Goal: Task Accomplishment & Management: Manage account settings

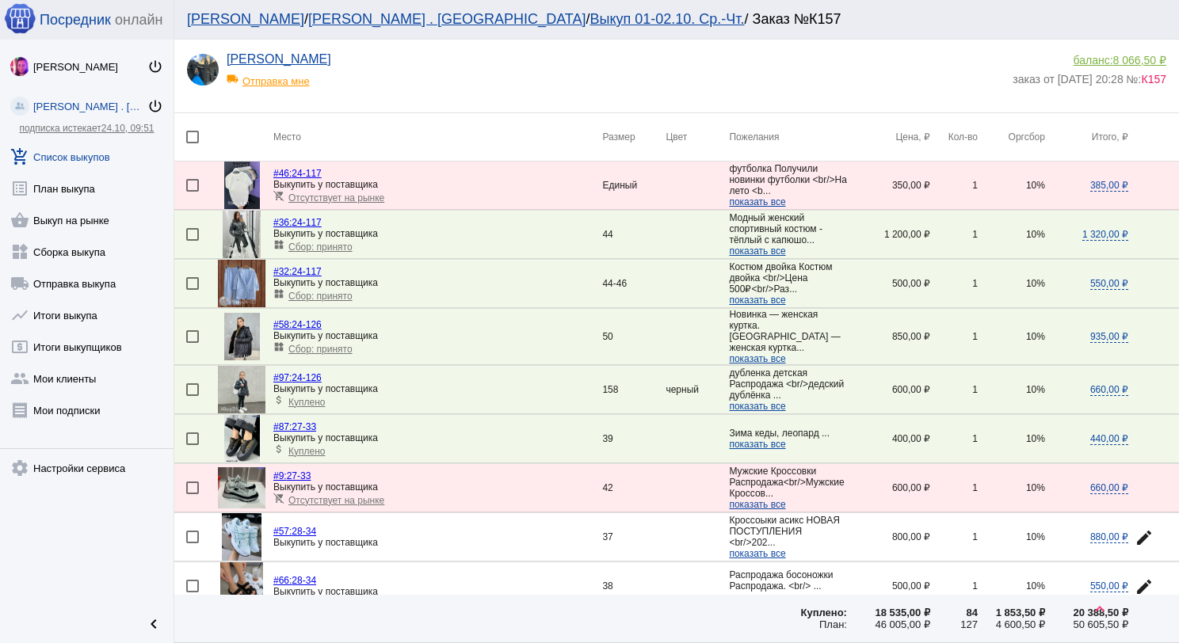
scroll to position [866, 0]
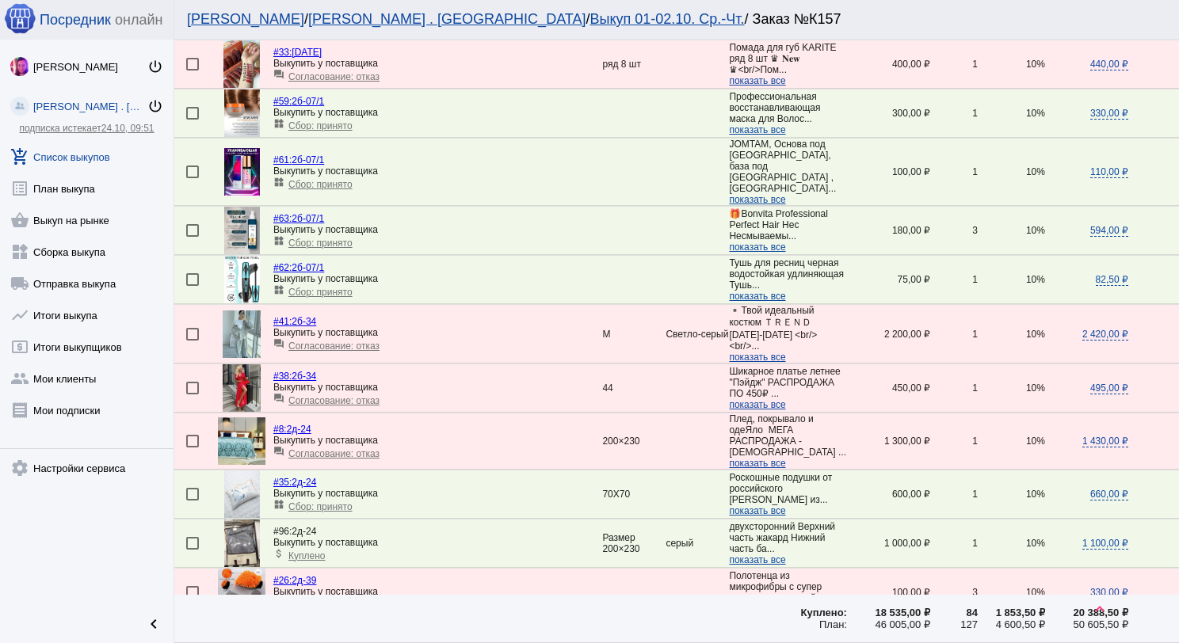
click at [101, 146] on link "add_shopping_cart Список выкупов" at bounding box center [87, 154] width 174 height 32
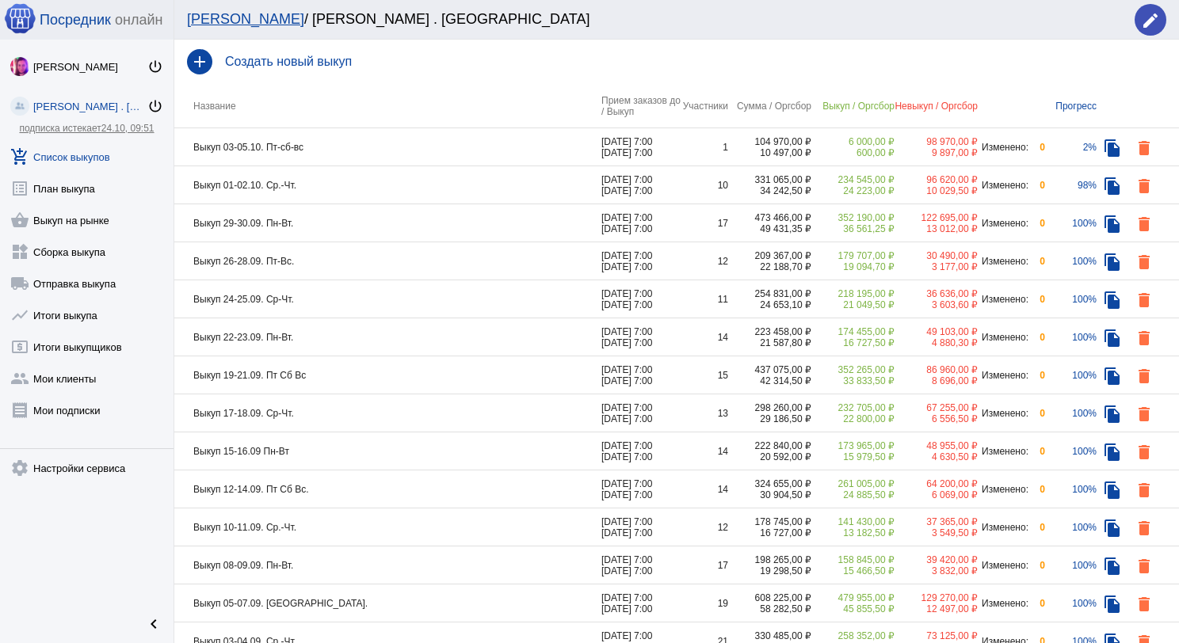
click at [386, 178] on td "Выкуп 01-02.10. Ср.-Чт." at bounding box center [387, 185] width 427 height 38
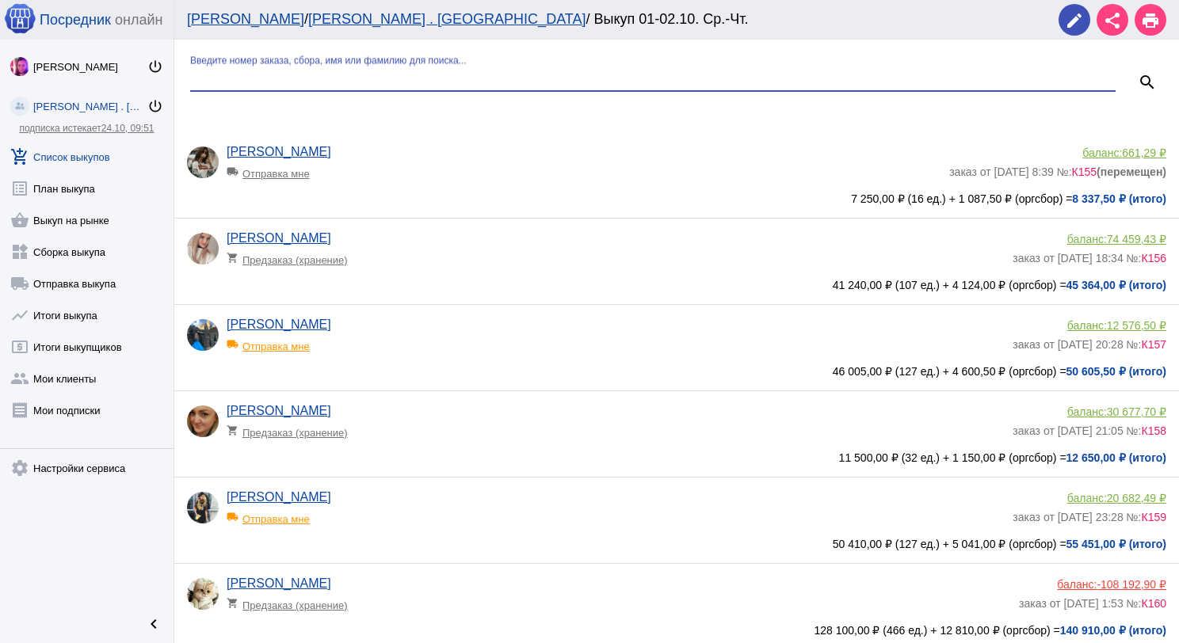
click at [492, 71] on input "Введите номер заказа, сбора, имя или фамилию для поиска..." at bounding box center [652, 78] width 925 height 14
type input "п"
click at [460, 326] on div "[PERSON_NAME] local_shipping Отправка мне" at bounding box center [620, 339] width 786 height 43
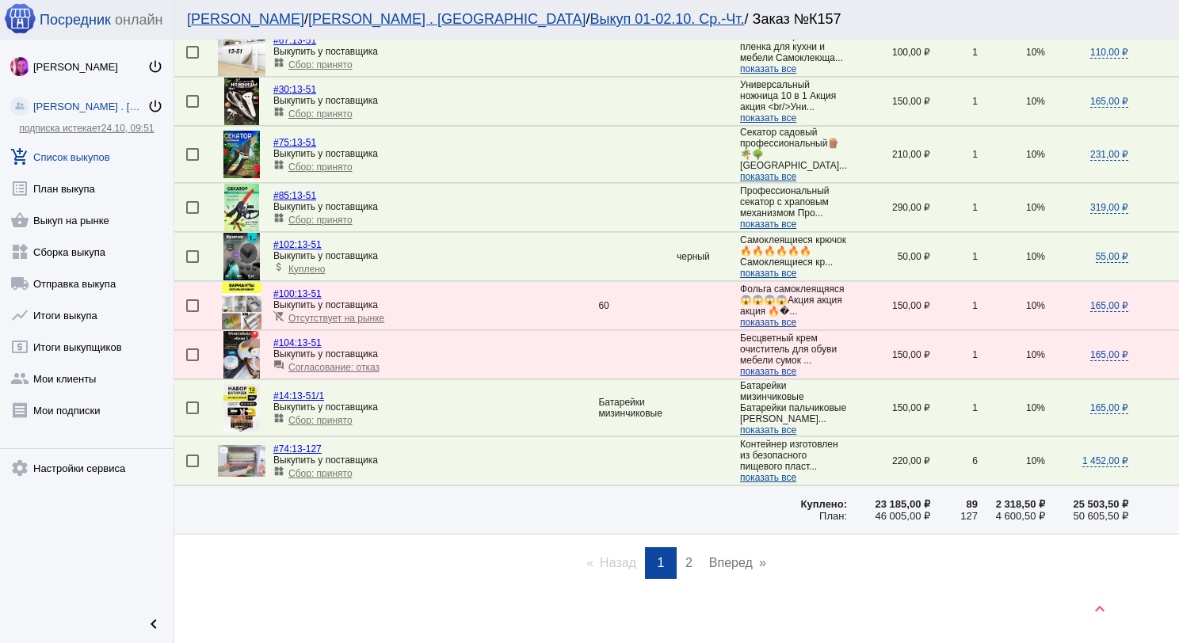
scroll to position [2275, 0]
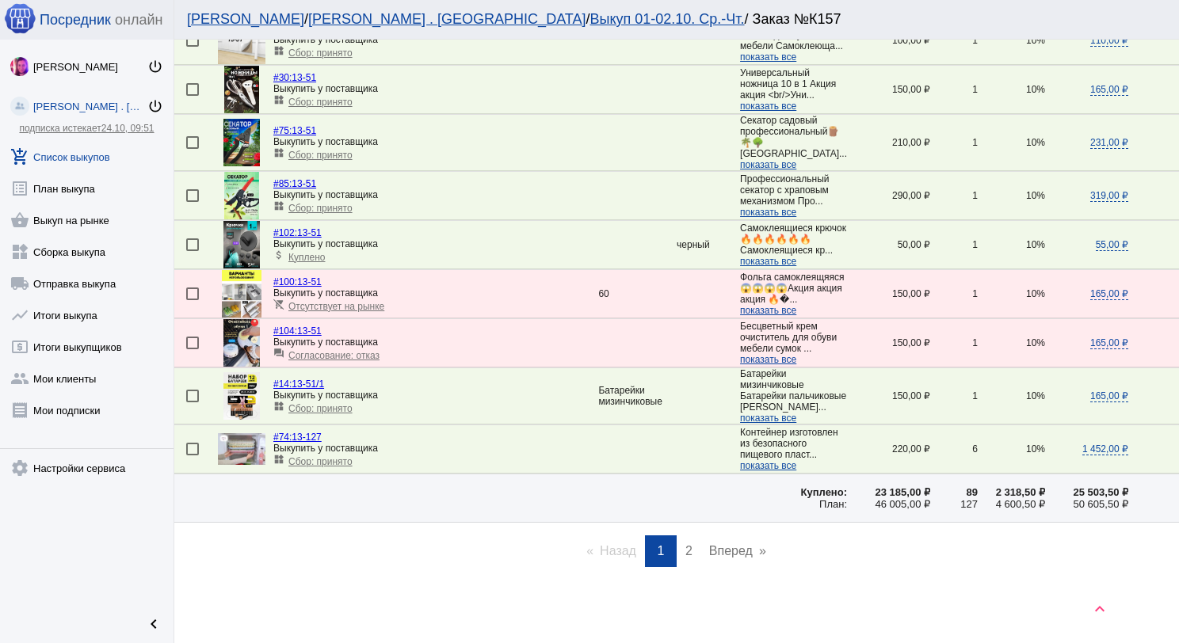
click at [685, 551] on span "2" at bounding box center [688, 550] width 7 height 13
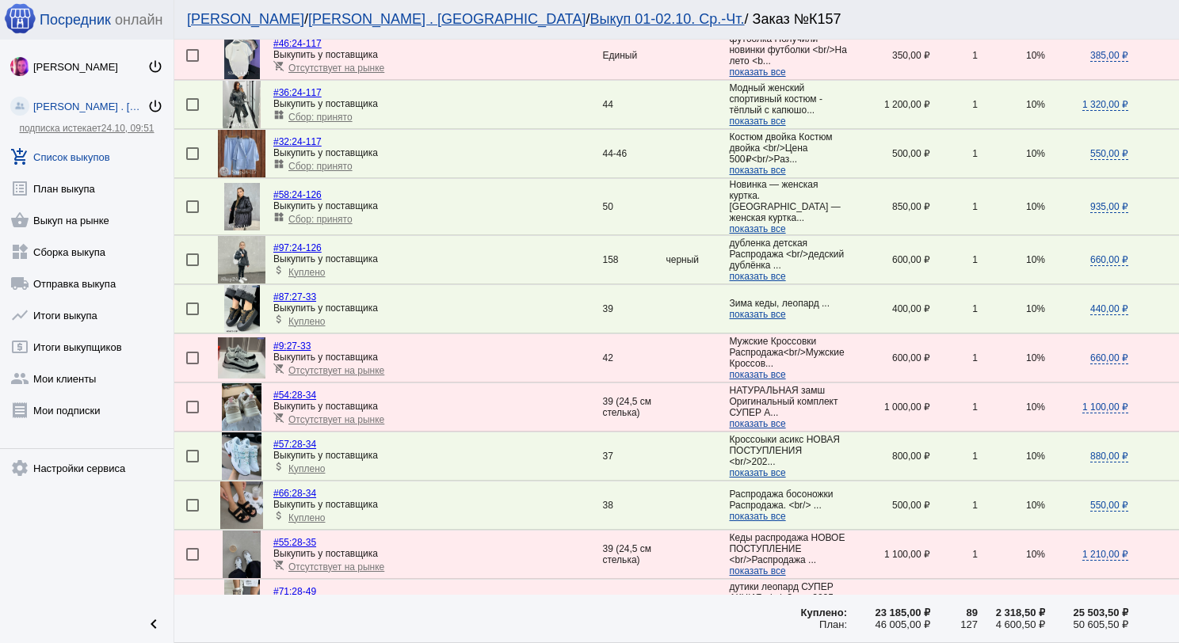
scroll to position [0, 0]
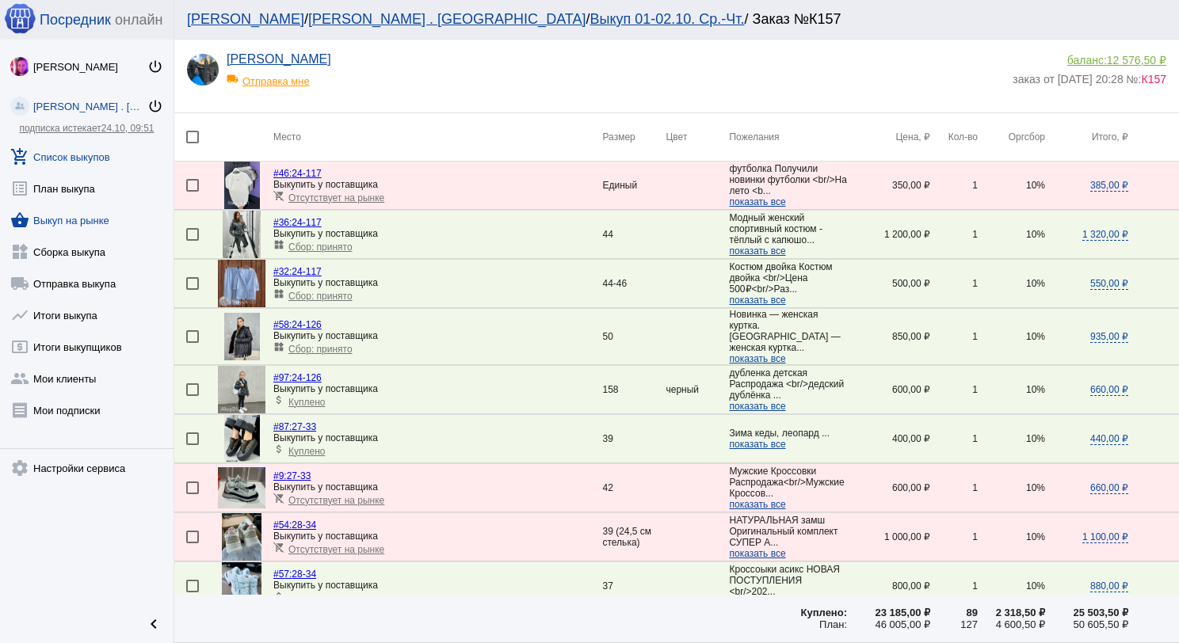
click at [105, 219] on link "shopping_basket Выкуп на рынке" at bounding box center [87, 217] width 174 height 32
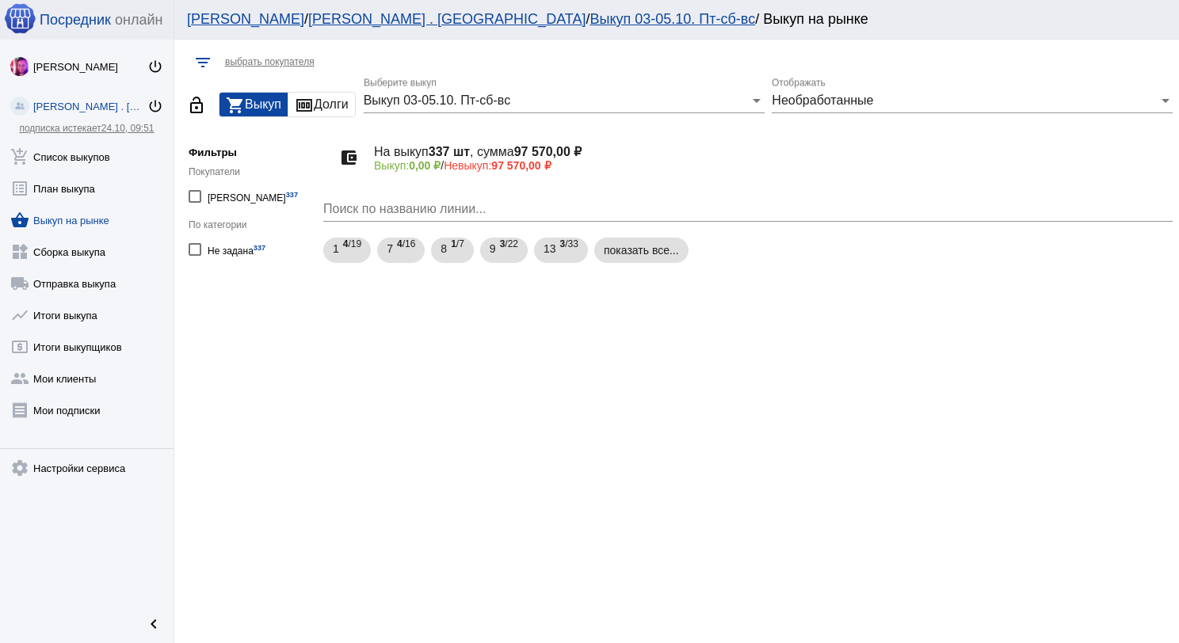
click at [528, 97] on div "Выкуп 03-05.10. Пт-сб-вс" at bounding box center [557, 100] width 387 height 14
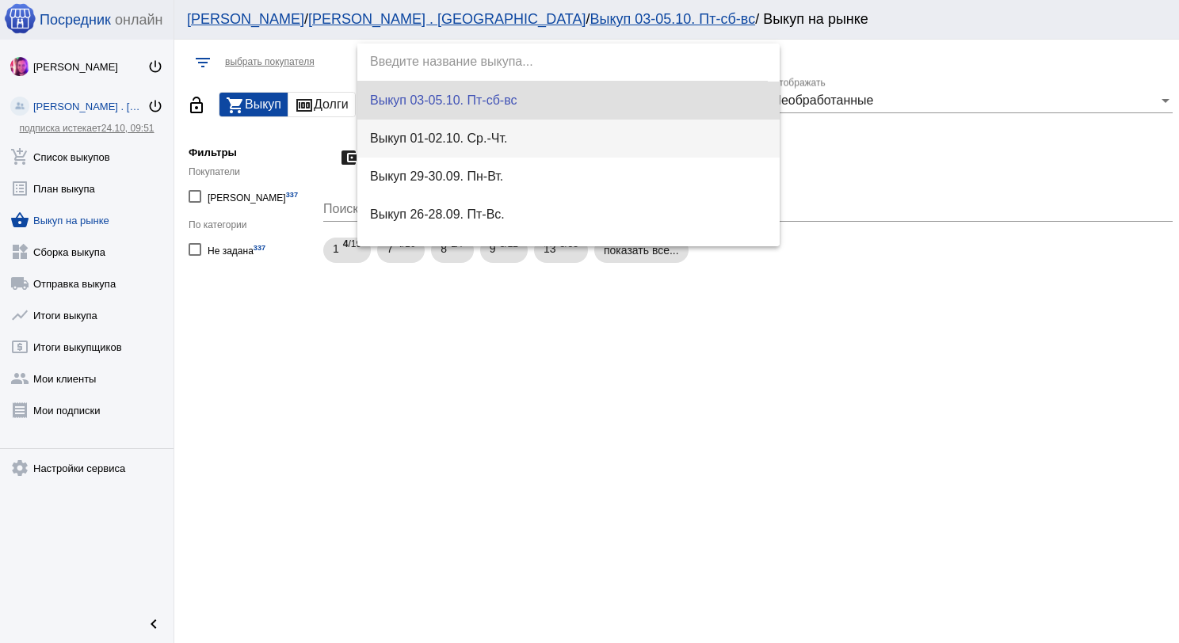
click at [529, 123] on span "Выкуп 01-02.10. Ср.-Чт." at bounding box center [569, 139] width 398 height 38
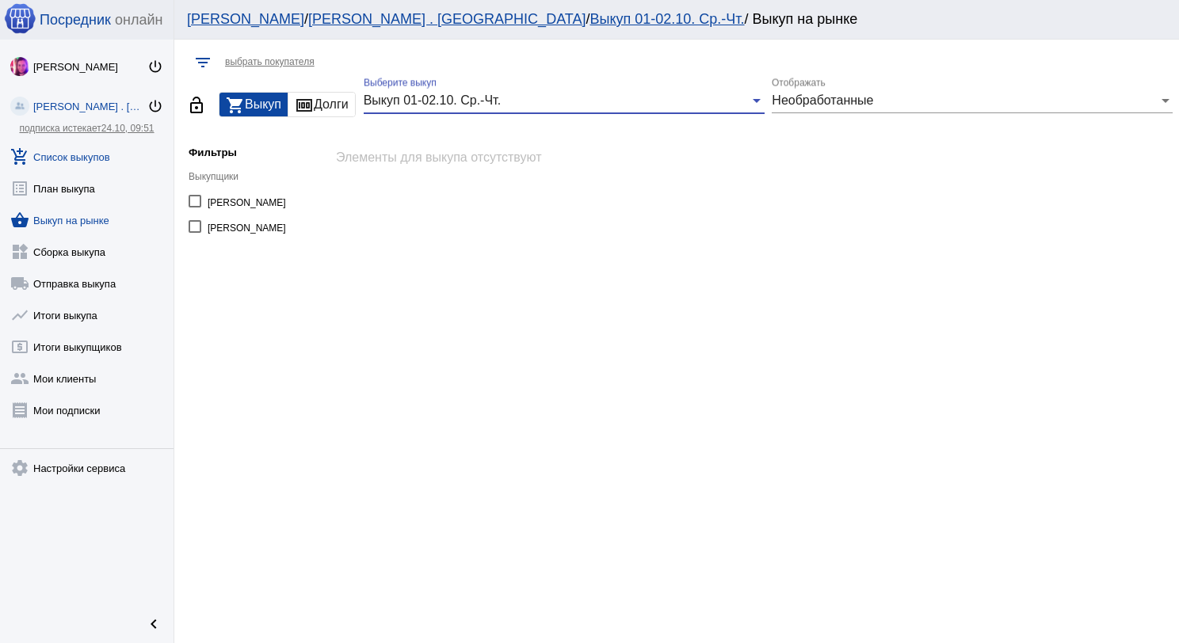
click at [85, 154] on link "add_shopping_cart Список выкупов" at bounding box center [87, 154] width 174 height 32
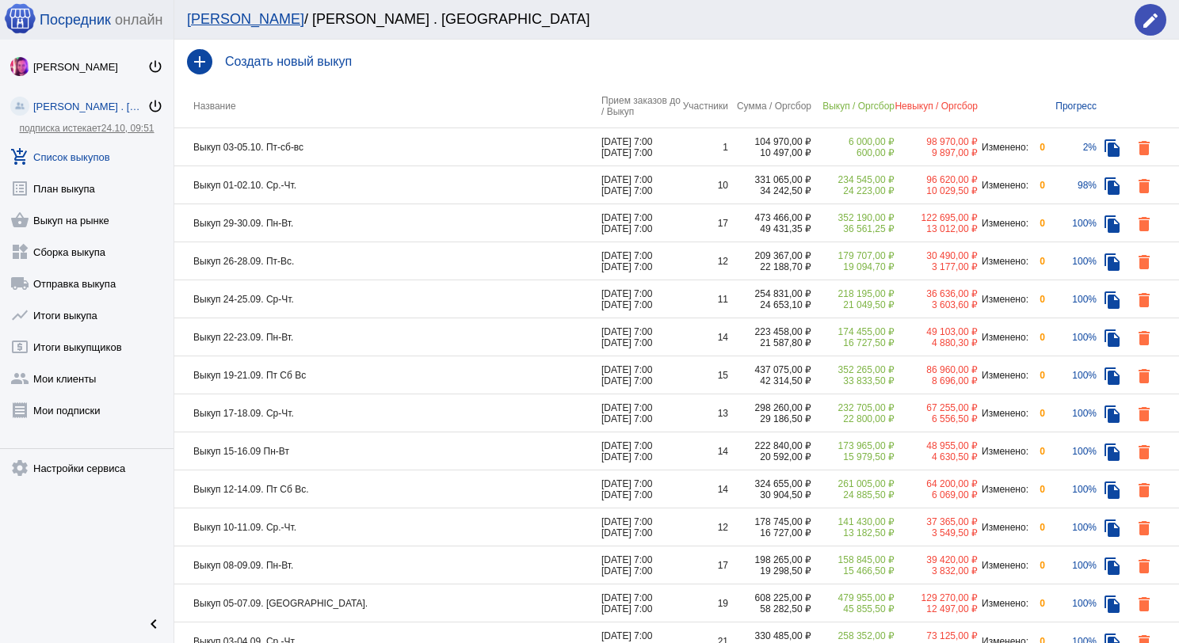
click at [383, 185] on td "Выкуп 01-02.10. Ср.-Чт." at bounding box center [387, 185] width 427 height 38
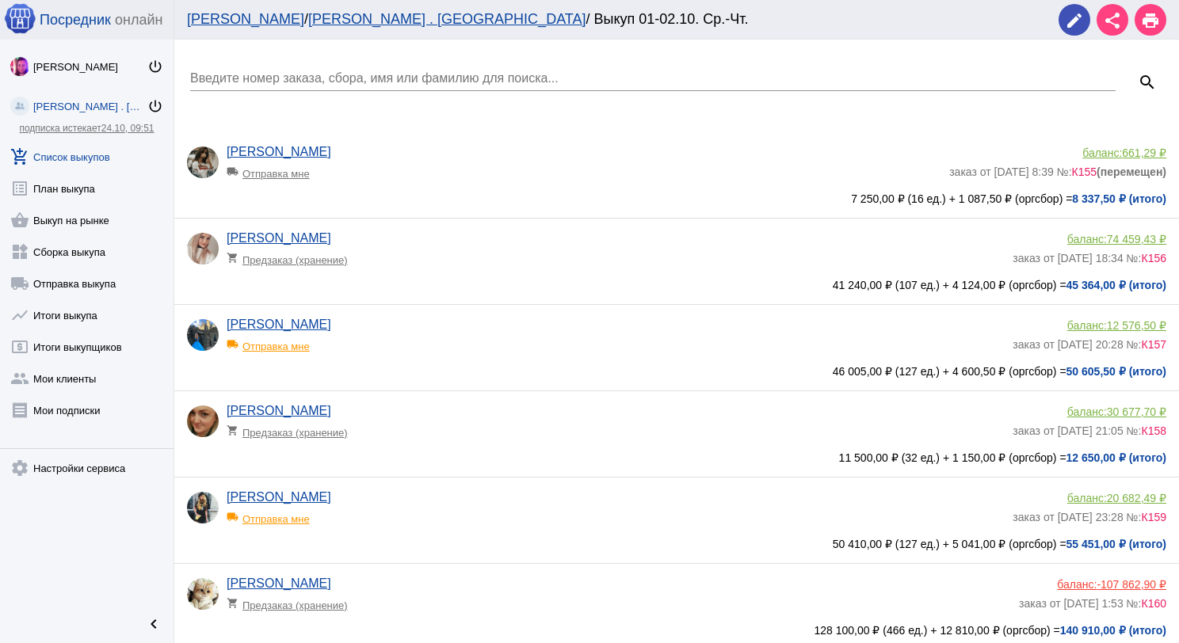
click at [409, 82] on input "Введите номер заказа, сбора, имя или фамилию для поиска..." at bounding box center [652, 78] width 925 height 14
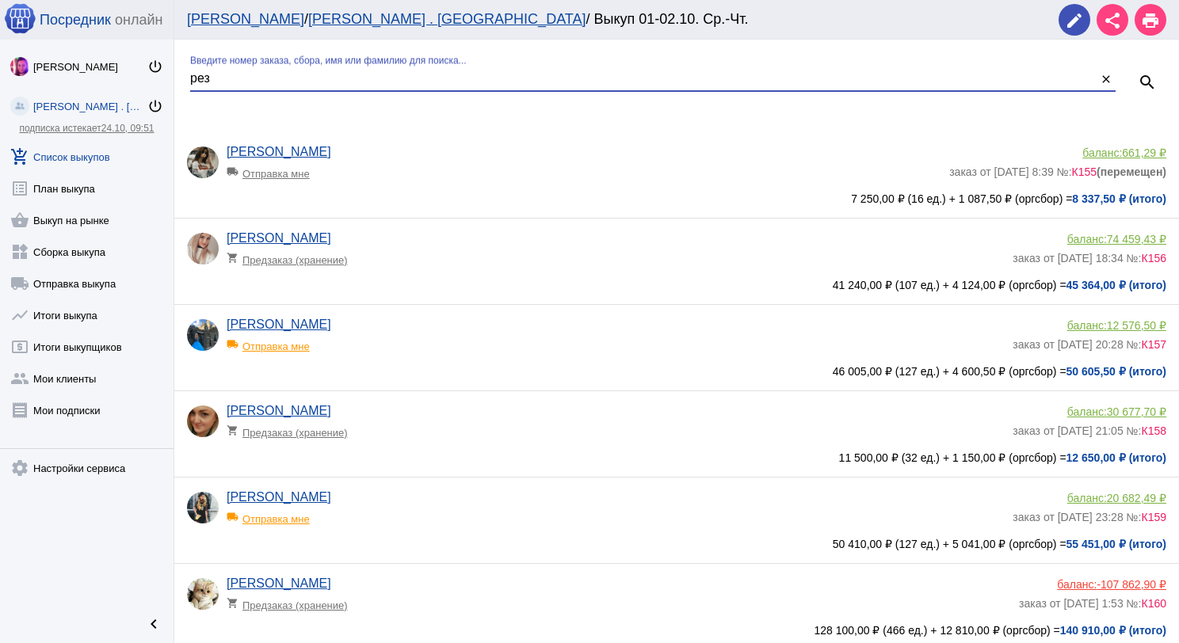
type input "рез"
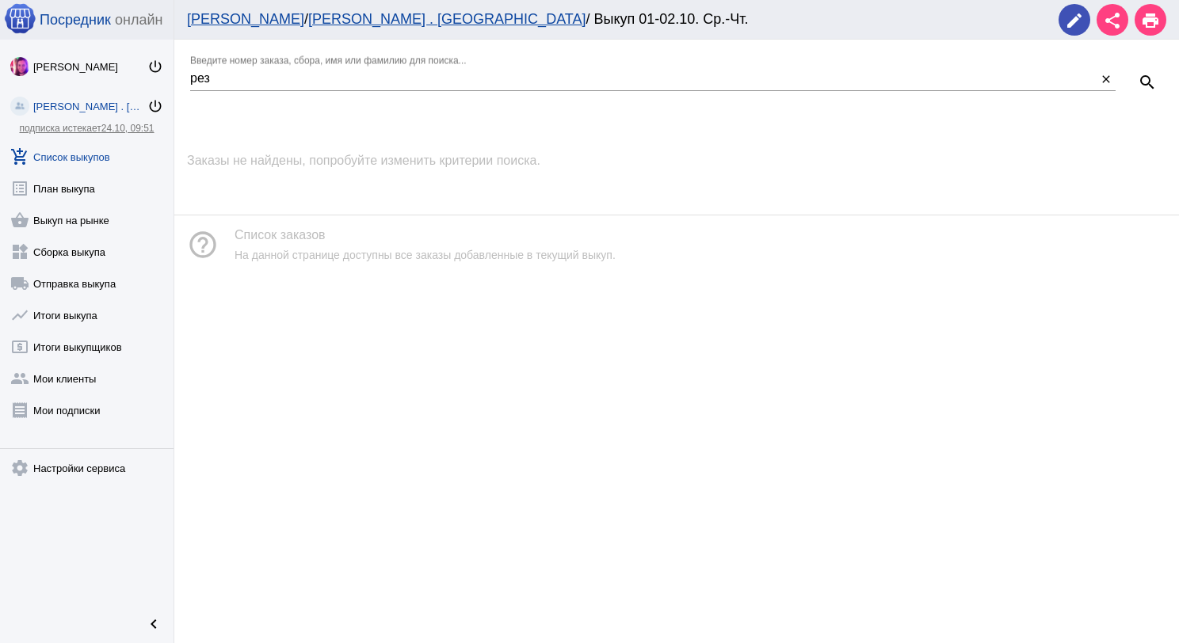
click at [101, 143] on link "add_shopping_cart Список выкупов" at bounding box center [87, 154] width 174 height 32
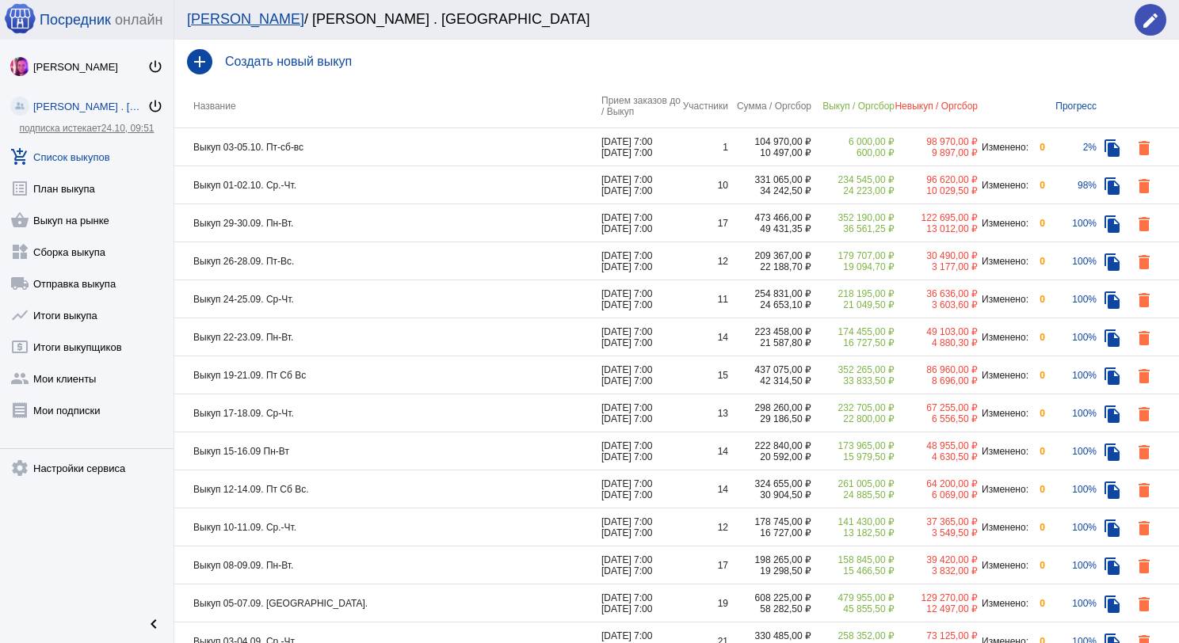
click at [418, 231] on td "Выкуп 29-30.09. Пн-Вт." at bounding box center [387, 223] width 427 height 38
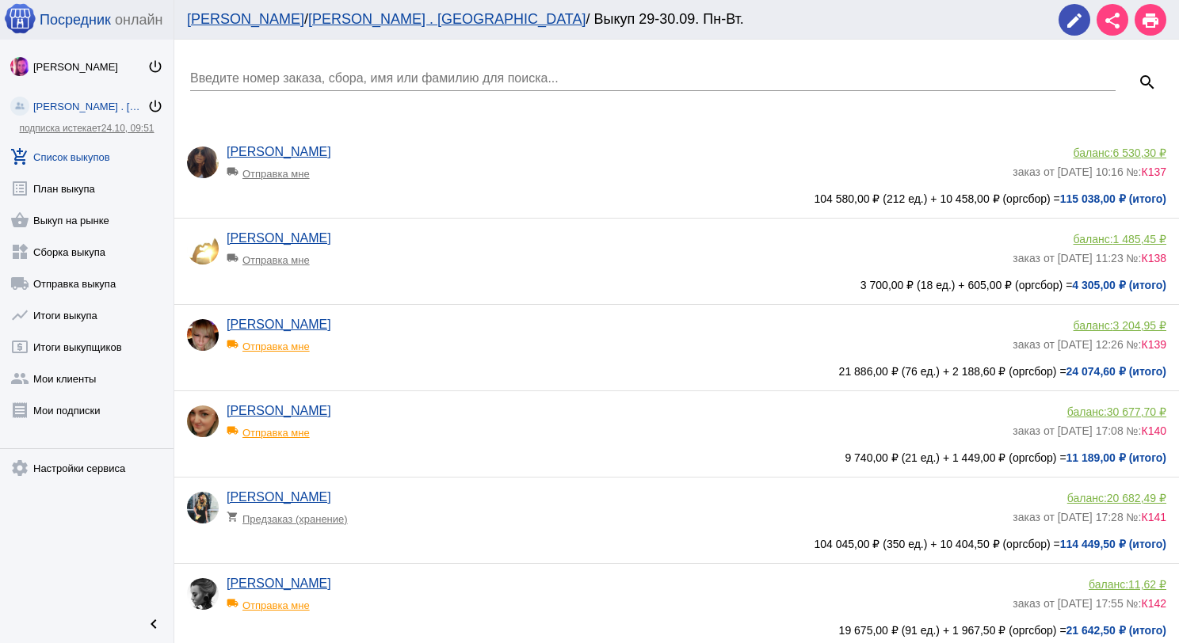
click at [365, 66] on div "Введите номер заказа, сбора, имя или фамилию для поиска..." at bounding box center [652, 73] width 925 height 36
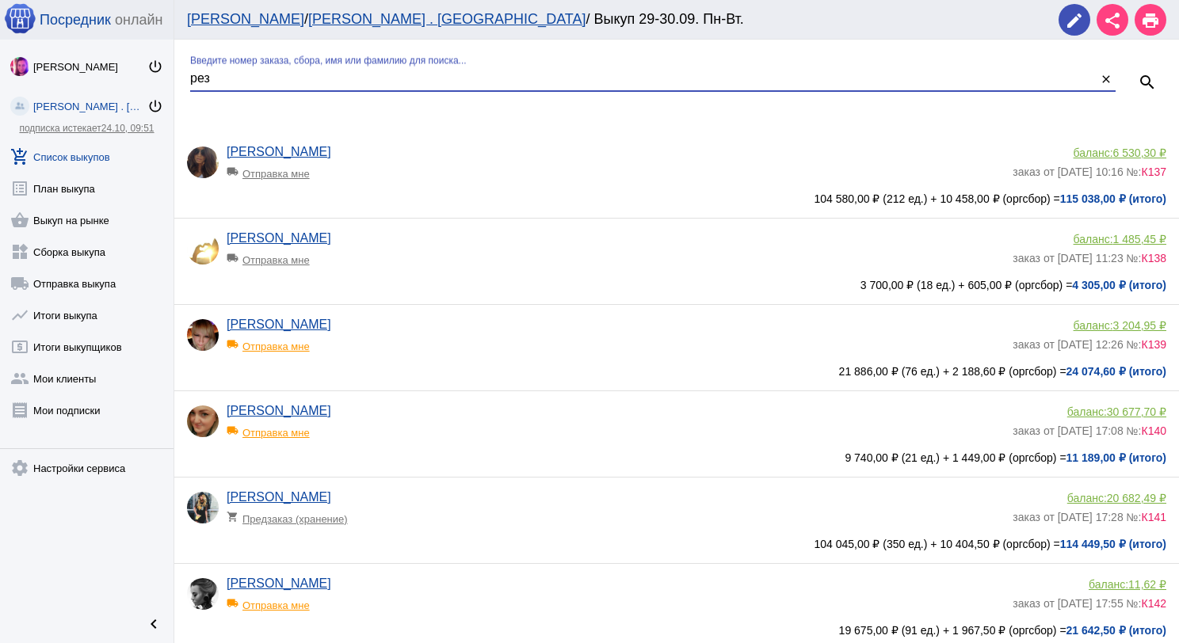
type input "рез"
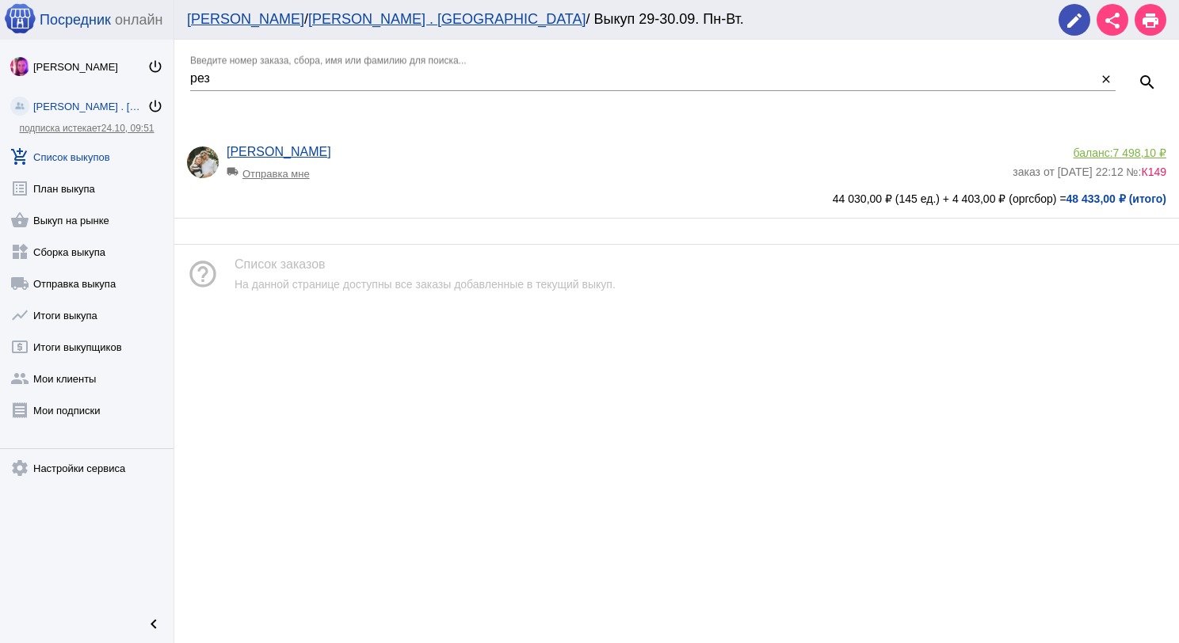
click at [1114, 154] on span "7 498,10 ₽" at bounding box center [1139, 153] width 53 height 13
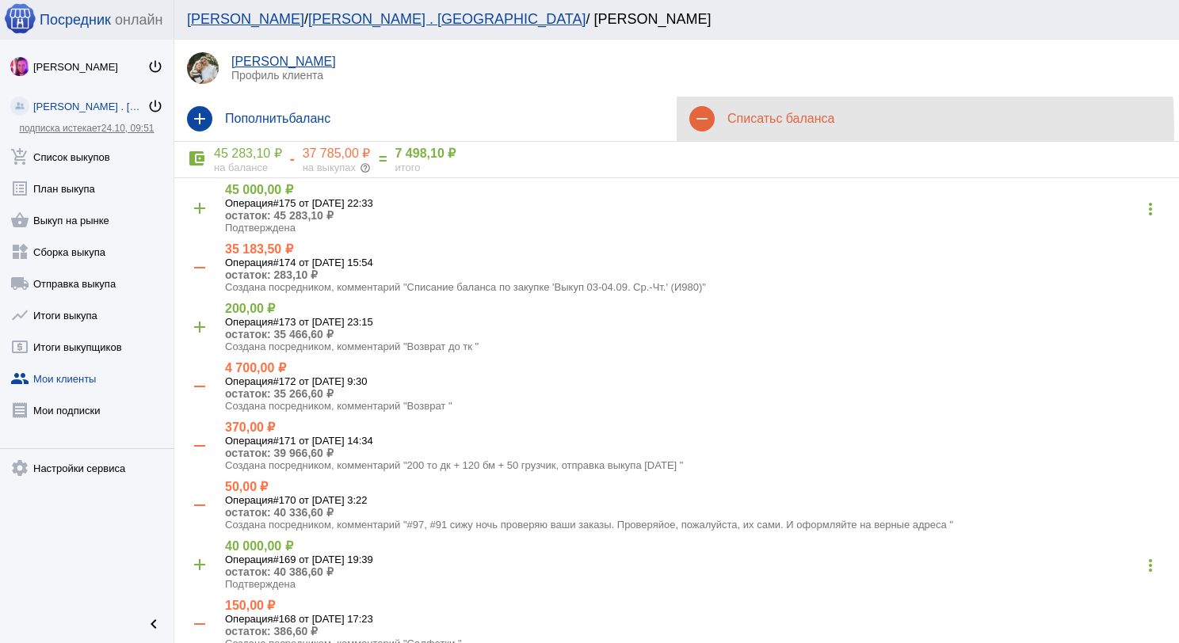
click at [757, 127] on div "remove Списать с баланса" at bounding box center [928, 119] width 502 height 44
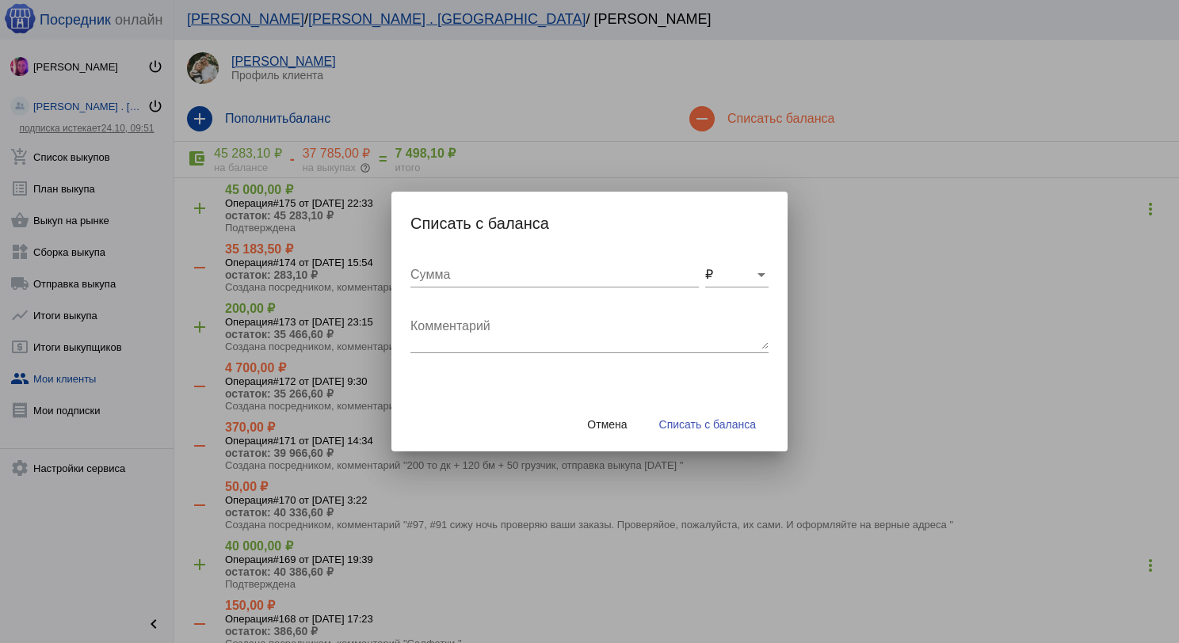
click at [507, 330] on textarea "Комментарий" at bounding box center [589, 334] width 358 height 32
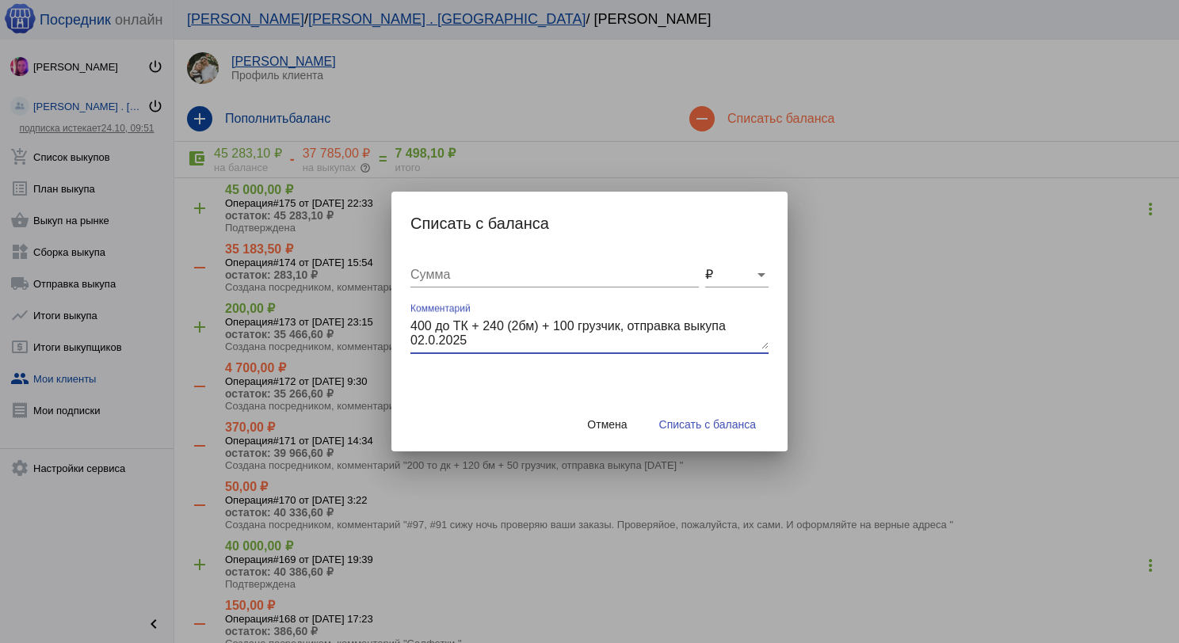
type textarea "400 до ТК + 240 (2бм) + 100 грузчик, отправка выкупа 02.0.2025"
click at [479, 281] on input "Сумма" at bounding box center [554, 275] width 288 height 14
type input "740"
click at [716, 418] on span "Списать с баланса" at bounding box center [707, 424] width 97 height 13
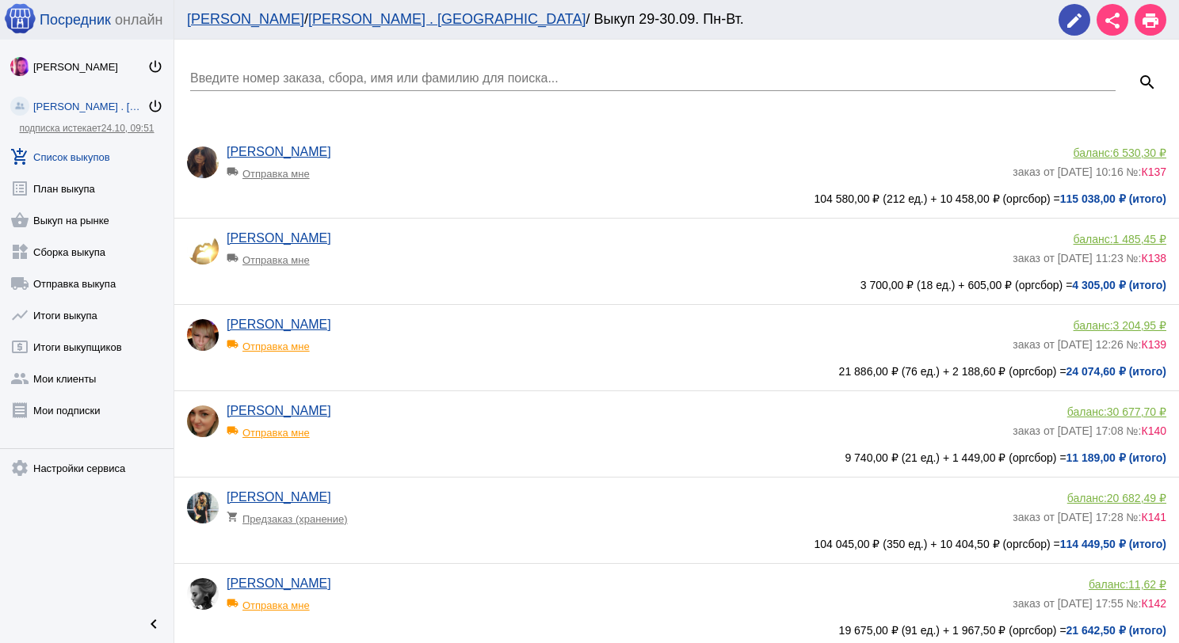
click at [247, 71] on input "Введите номер заказа, сбора, имя или фамилию для поиска..." at bounding box center [652, 78] width 925 height 14
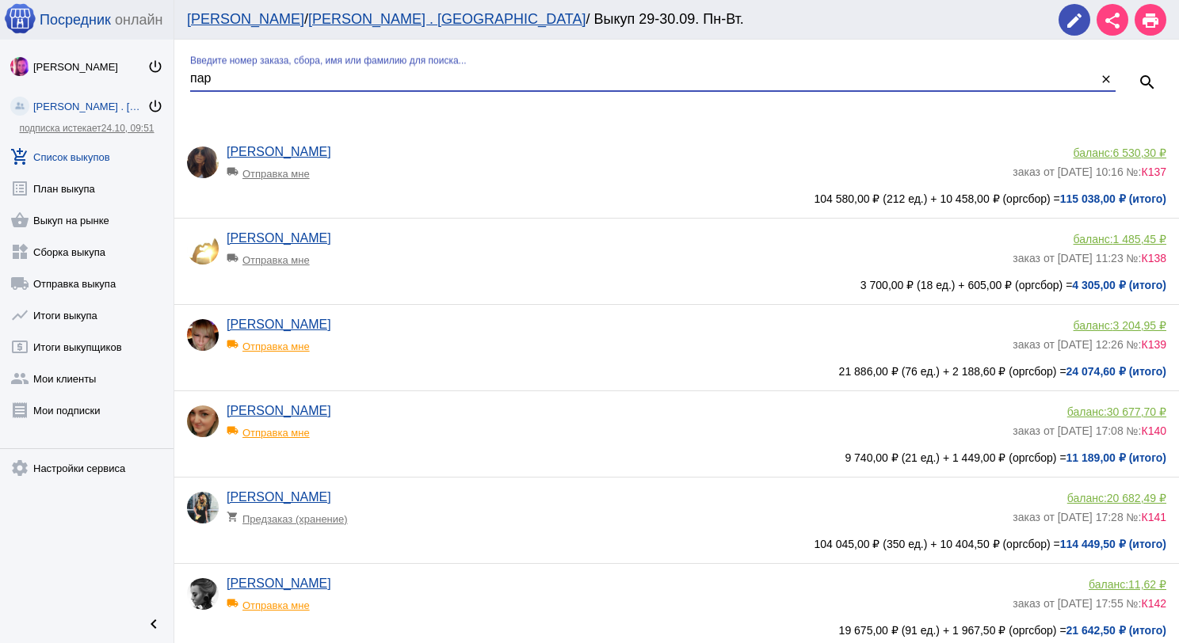
type input "пар"
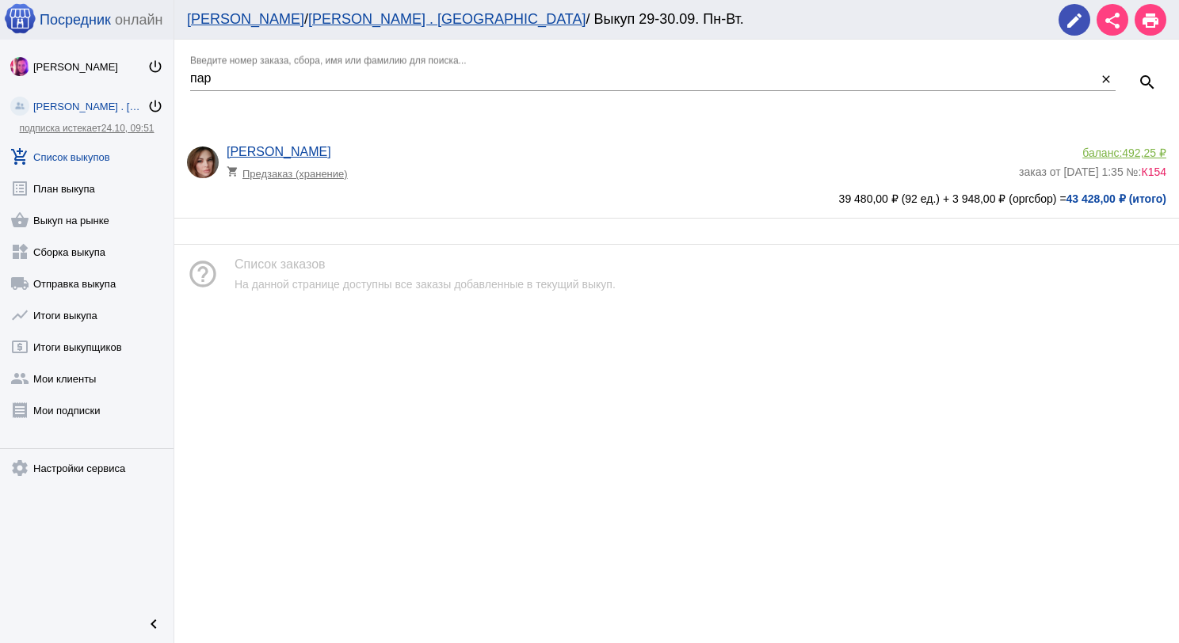
click at [1101, 151] on div "баланс: 492,25 ₽" at bounding box center [1092, 153] width 147 height 13
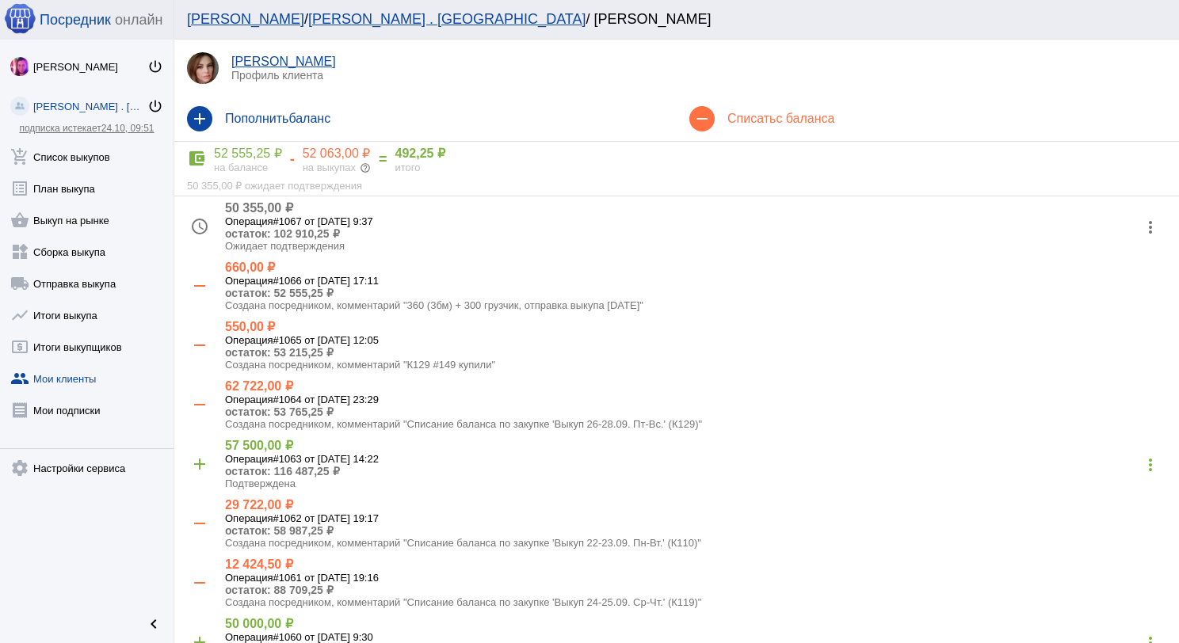
click at [747, 125] on h4 "Списать с баланса" at bounding box center [946, 119] width 439 height 14
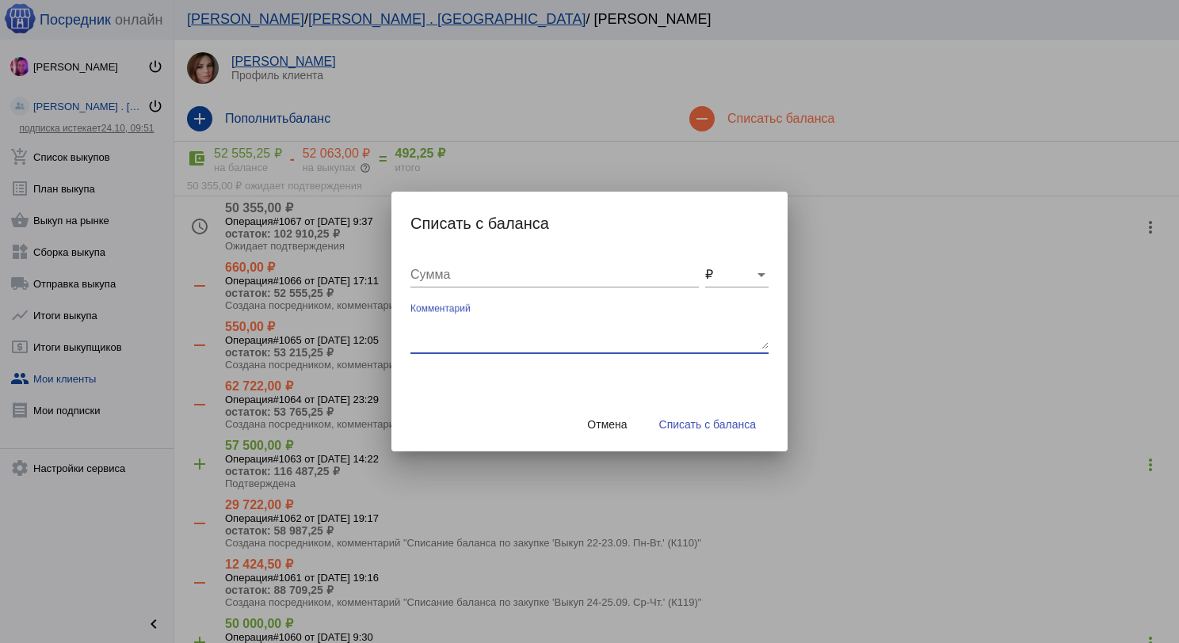
click at [537, 320] on textarea "Комментарий" at bounding box center [589, 334] width 358 height 32
type textarea "360 (3бм) + 150 грузчик, отправка выкупа [DATE]"
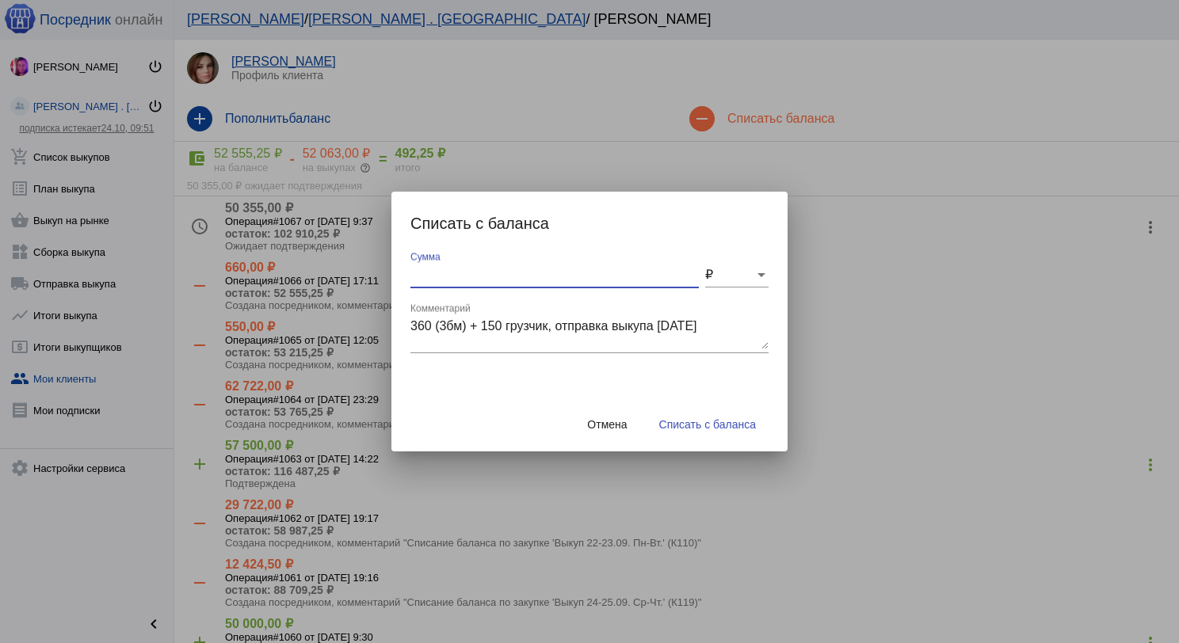
click at [511, 279] on input "Сумма" at bounding box center [554, 275] width 288 height 14
click at [430, 272] on input "Сумма" at bounding box center [554, 275] width 288 height 14
type input "510"
click at [702, 434] on button "Списать с баланса" at bounding box center [708, 424] width 122 height 29
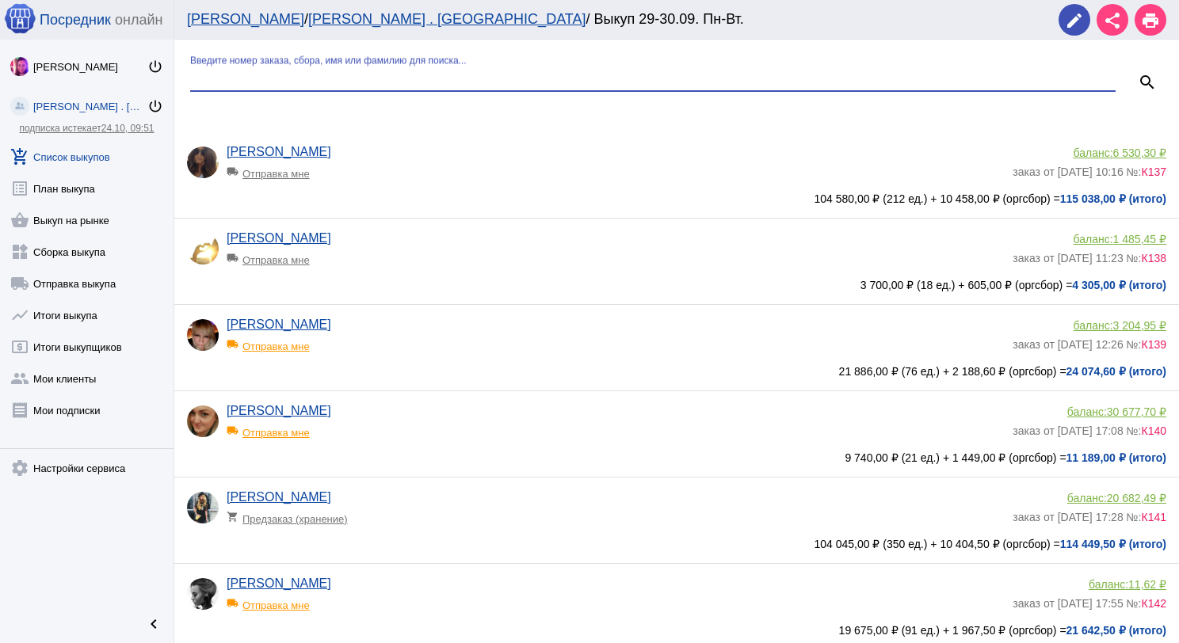
click at [311, 78] on input "Введите номер заказа, сбора, имя или фамилию для поиска..." at bounding box center [652, 78] width 925 height 14
type input "ник"
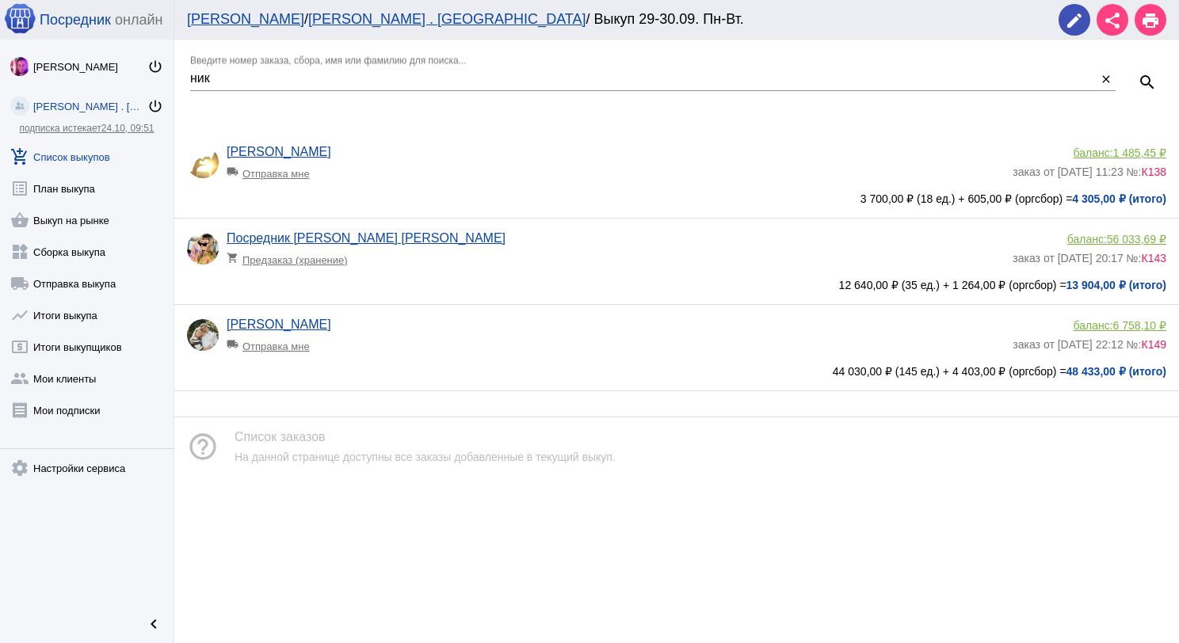
click at [1140, 154] on span "1 485,45 ₽" at bounding box center [1139, 153] width 53 height 13
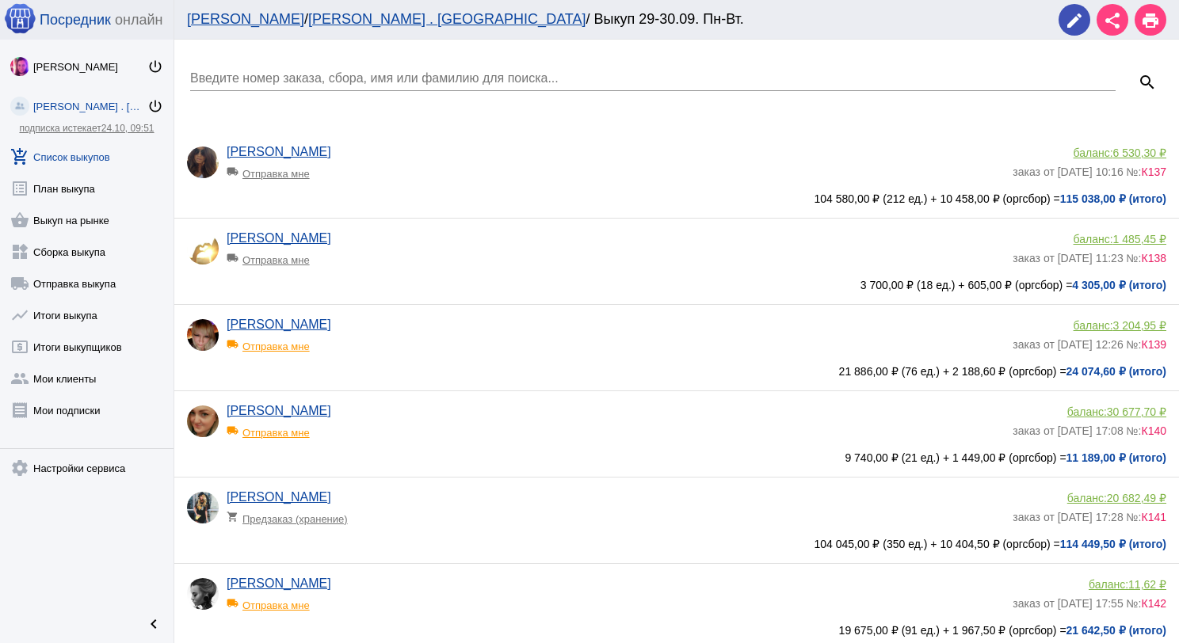
click at [230, 80] on input "Введите номер заказа, сбора, имя или фамилию для поиска..." at bounding box center [652, 78] width 925 height 14
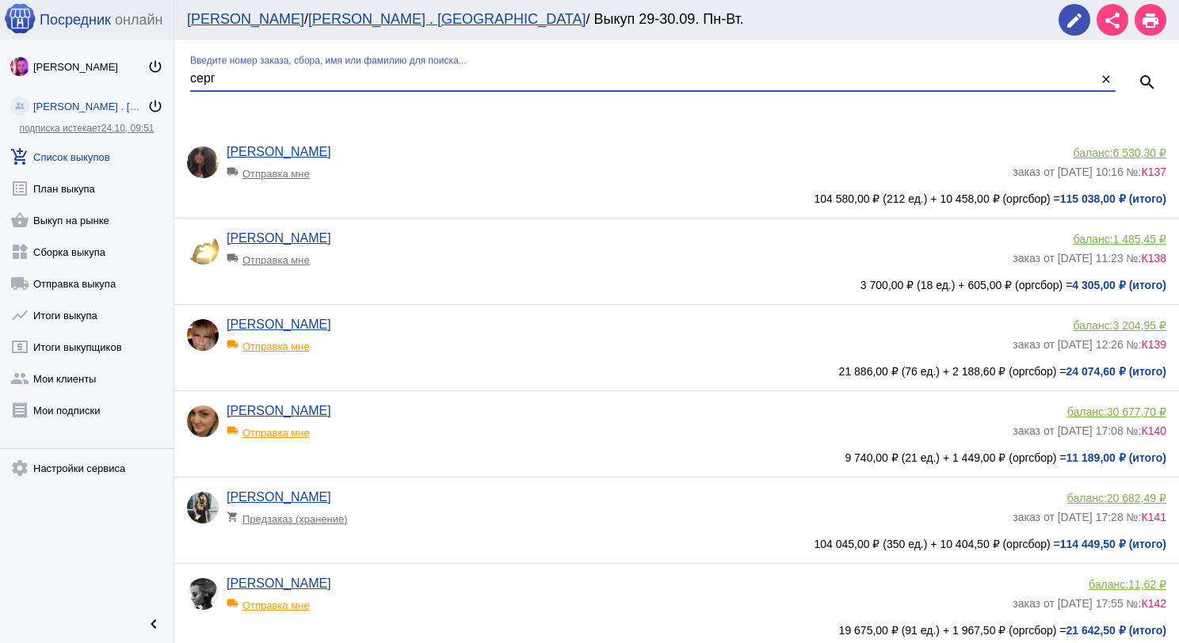
type input "серг"
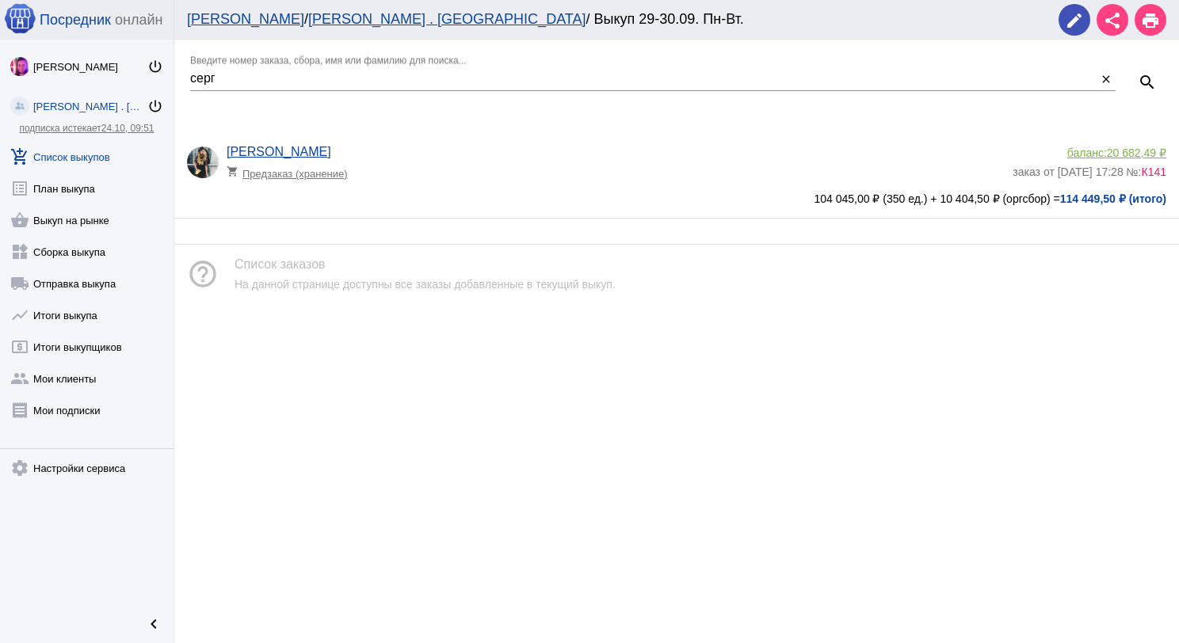
click at [1112, 147] on span "20 682,49 ₽" at bounding box center [1136, 153] width 59 height 13
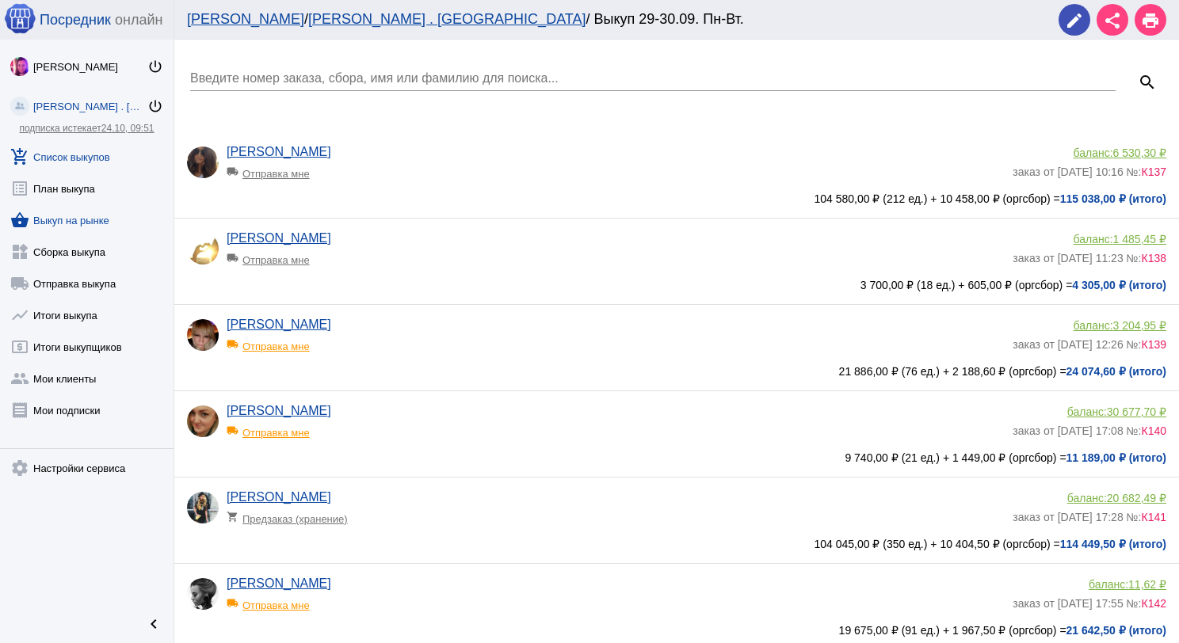
click at [92, 214] on link "shopping_basket Выкуп на рынке" at bounding box center [87, 217] width 174 height 32
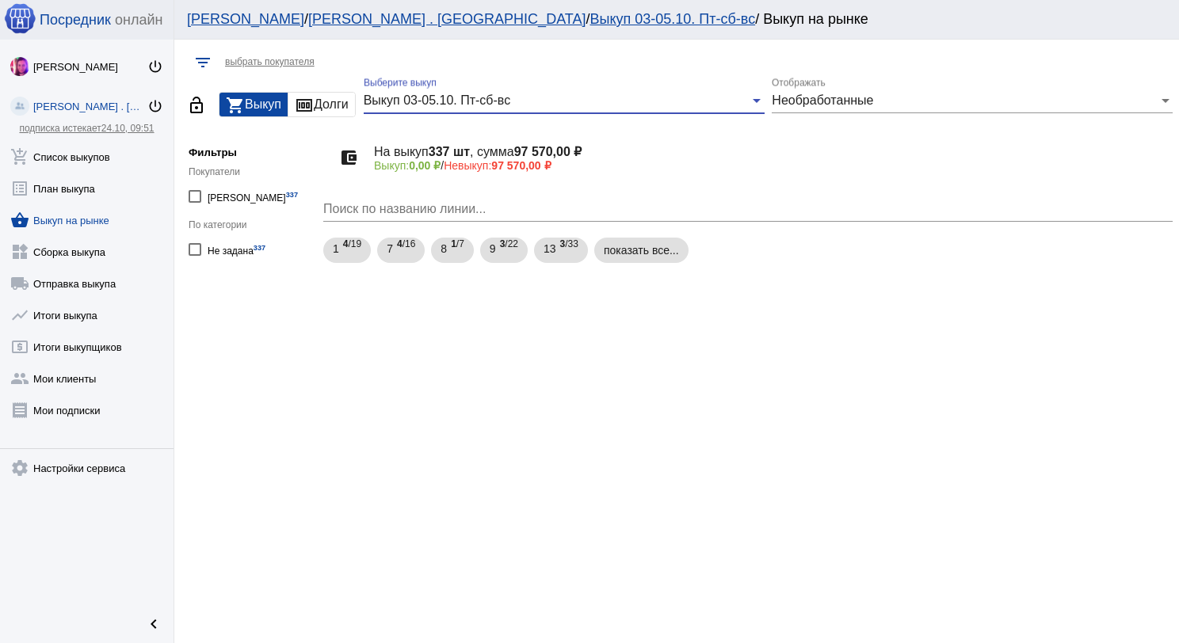
click at [566, 98] on div "Выкуп 03-05.10. Пт-сб-вс" at bounding box center [557, 100] width 387 height 14
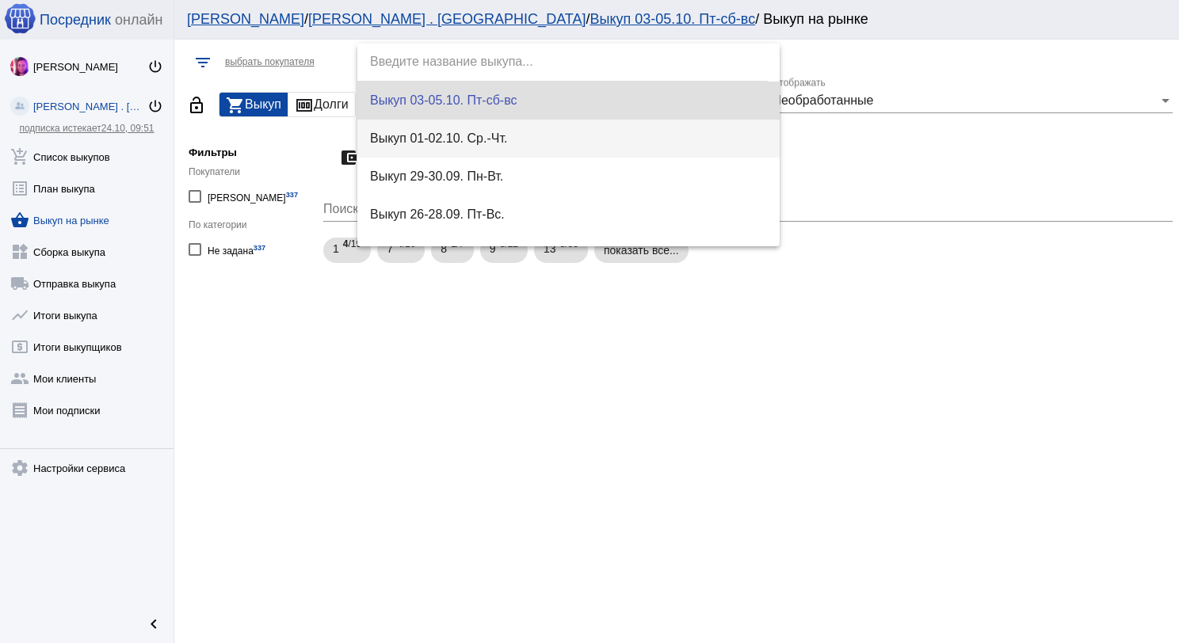
click at [549, 135] on span "Выкуп 01-02.10. Ср.-Чт." at bounding box center [569, 139] width 398 height 38
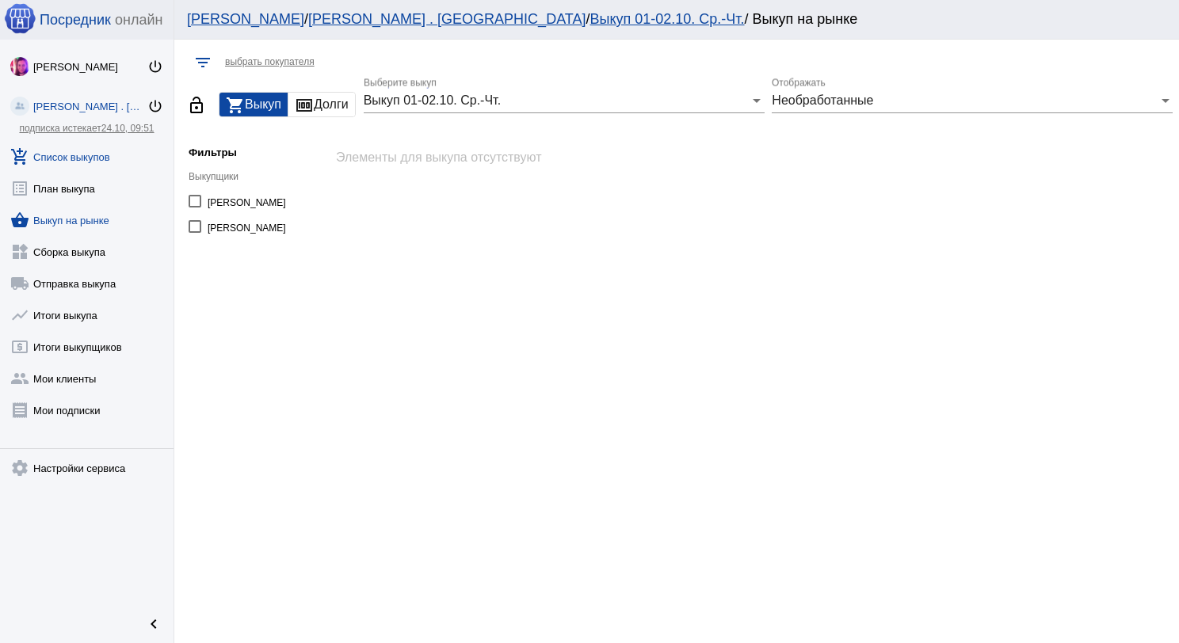
click at [70, 150] on link "add_shopping_cart Список выкупов" at bounding box center [87, 154] width 174 height 32
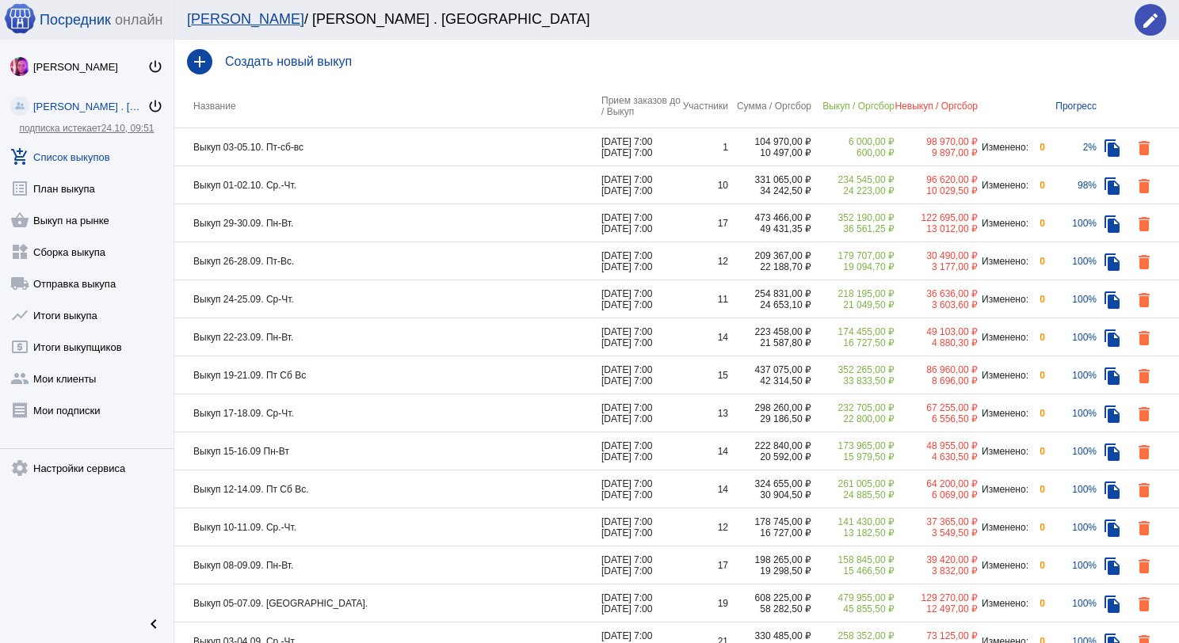
click at [408, 143] on td "Выкуп 03-05.10. Пт-сб-вс" at bounding box center [387, 147] width 427 height 38
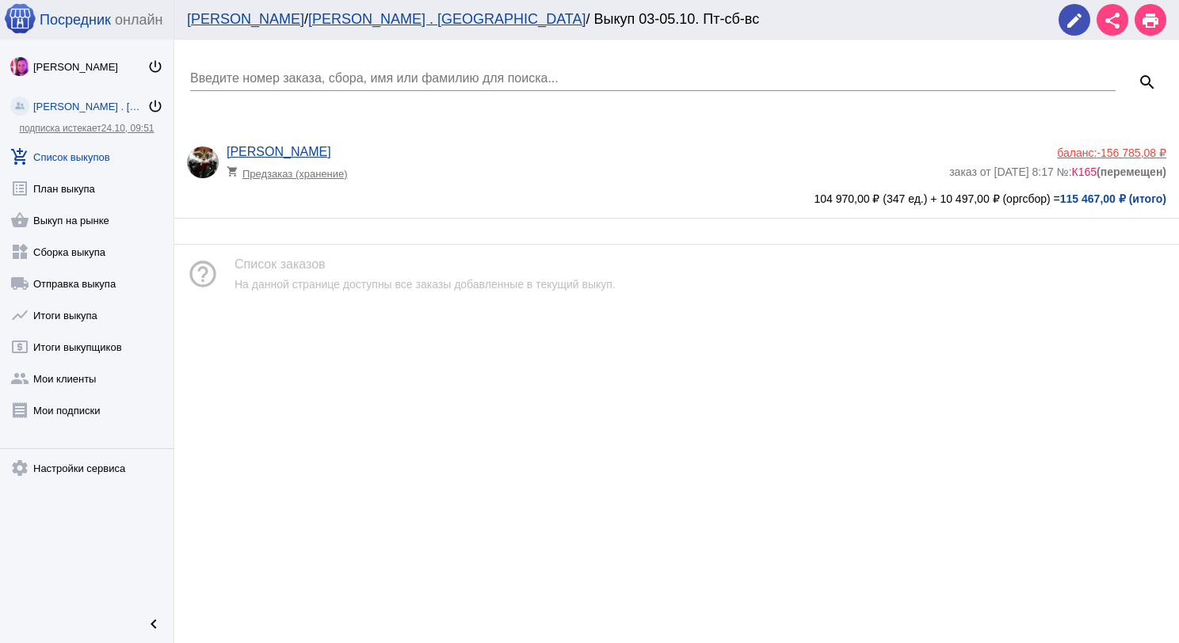
click at [452, 172] on app-delivery-type "shopping_cart Предзаказ (хранение)" at bounding box center [584, 169] width 715 height 21
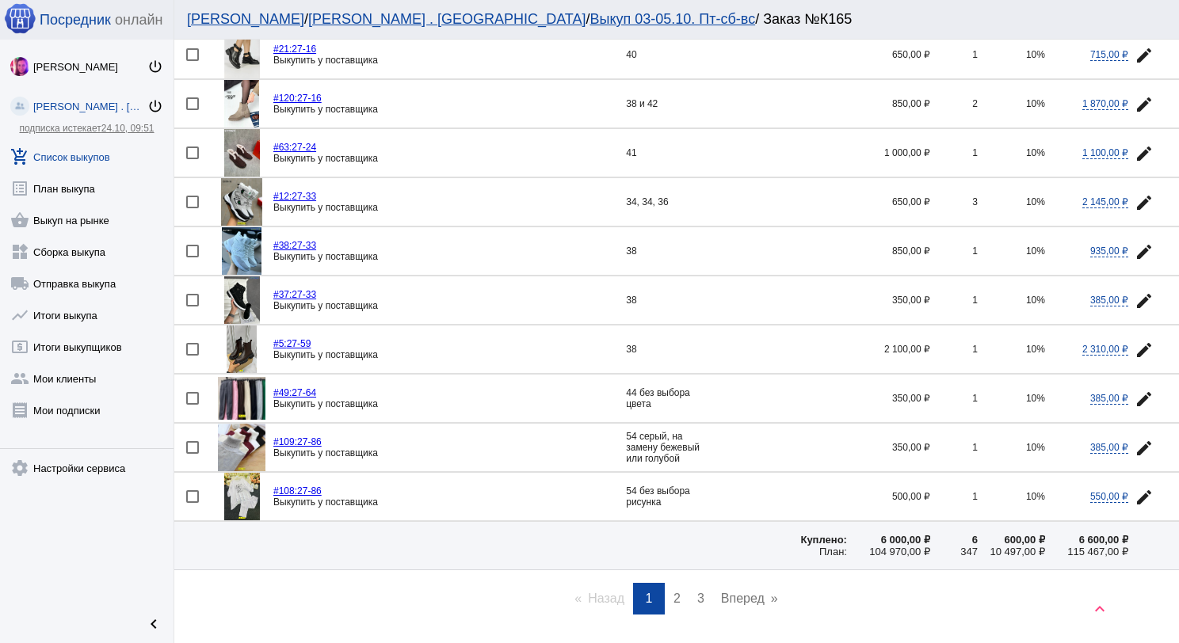
scroll to position [2149, 0]
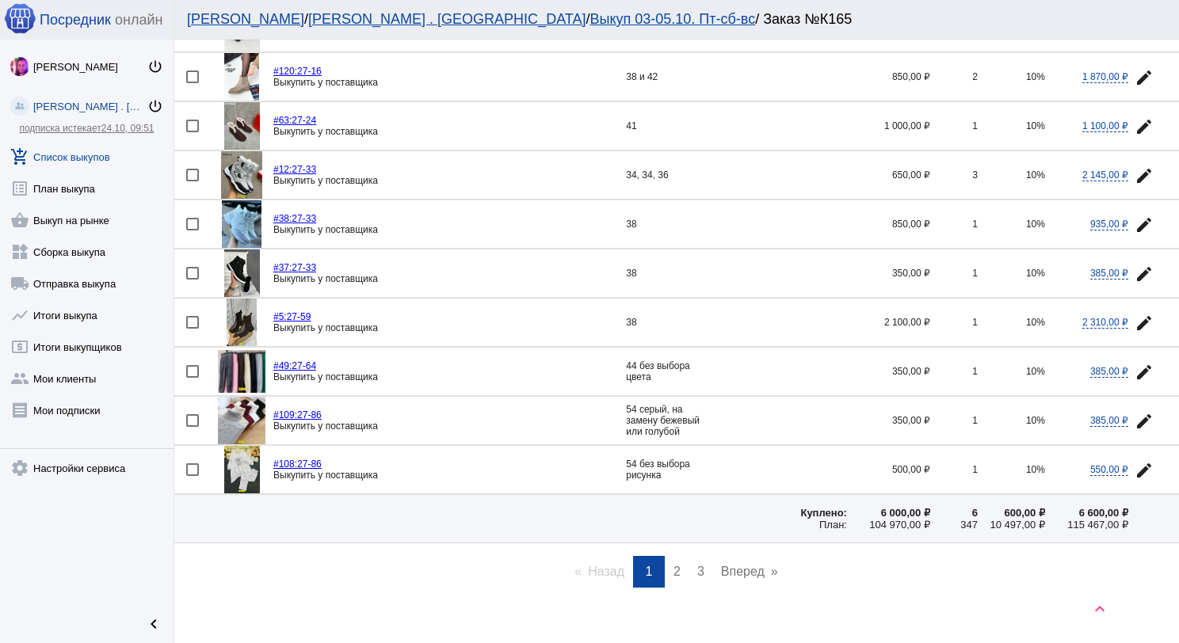
click at [666, 556] on link "page 2" at bounding box center [677, 572] width 23 height 32
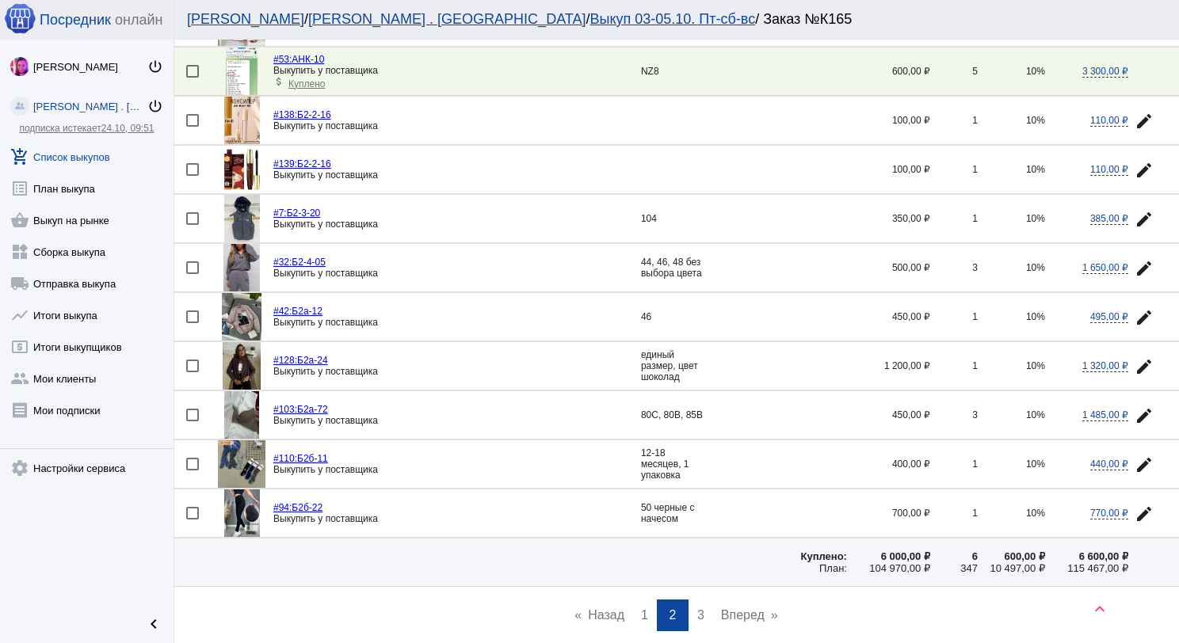
scroll to position [2133, 0]
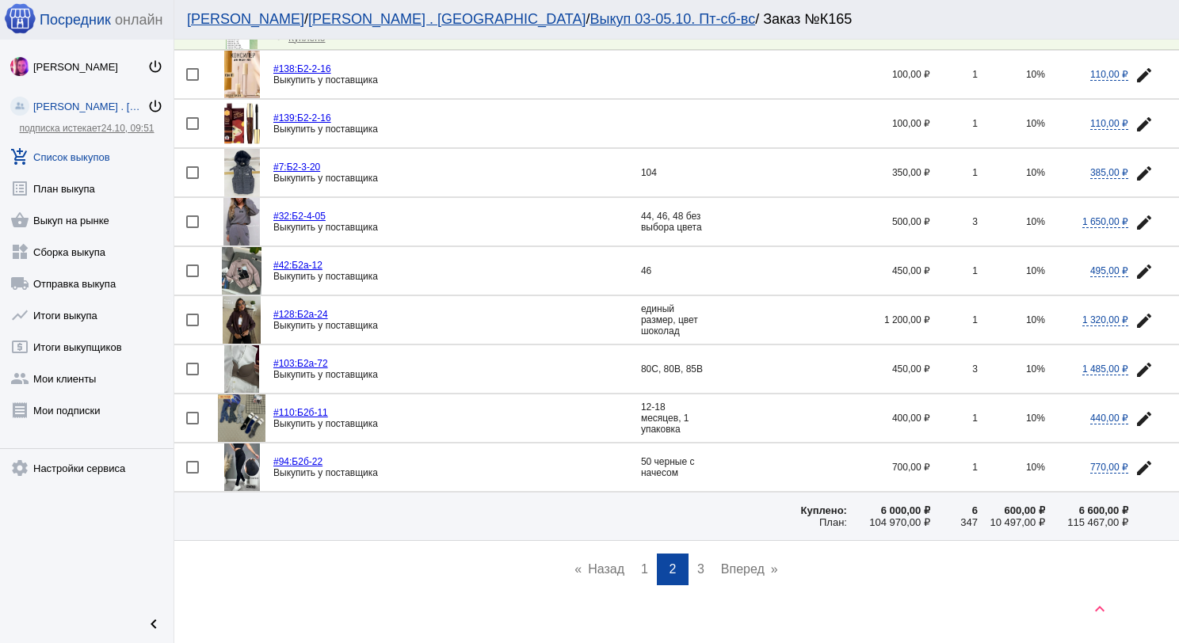
click at [689, 555] on link "page 3" at bounding box center [700, 570] width 23 height 32
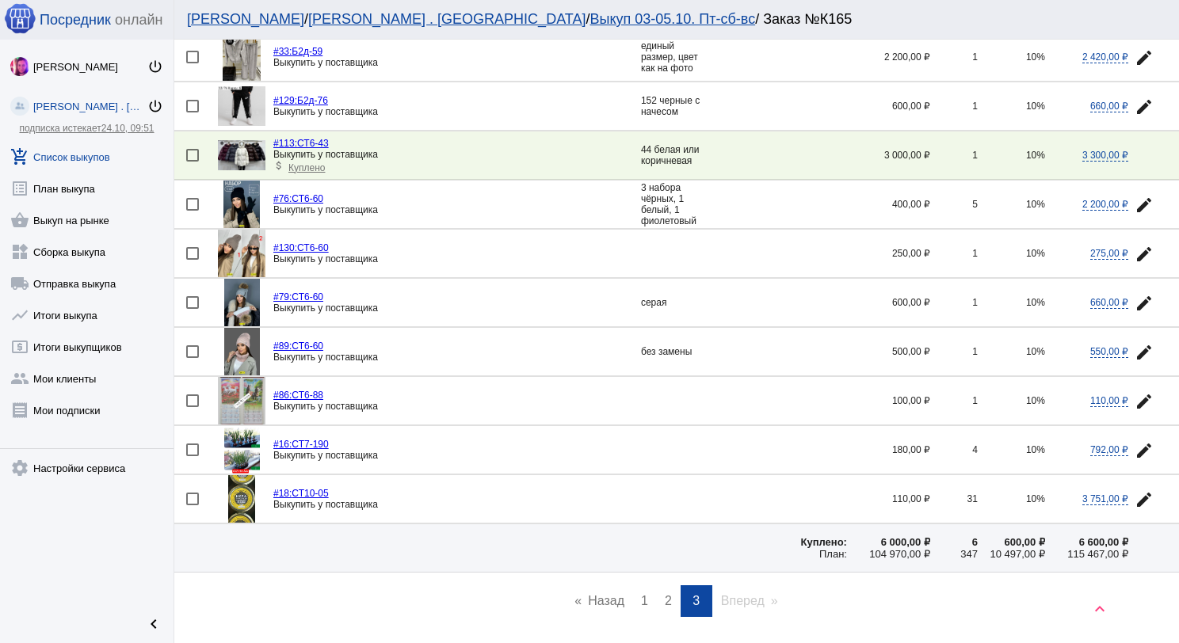
scroll to position [1254, 0]
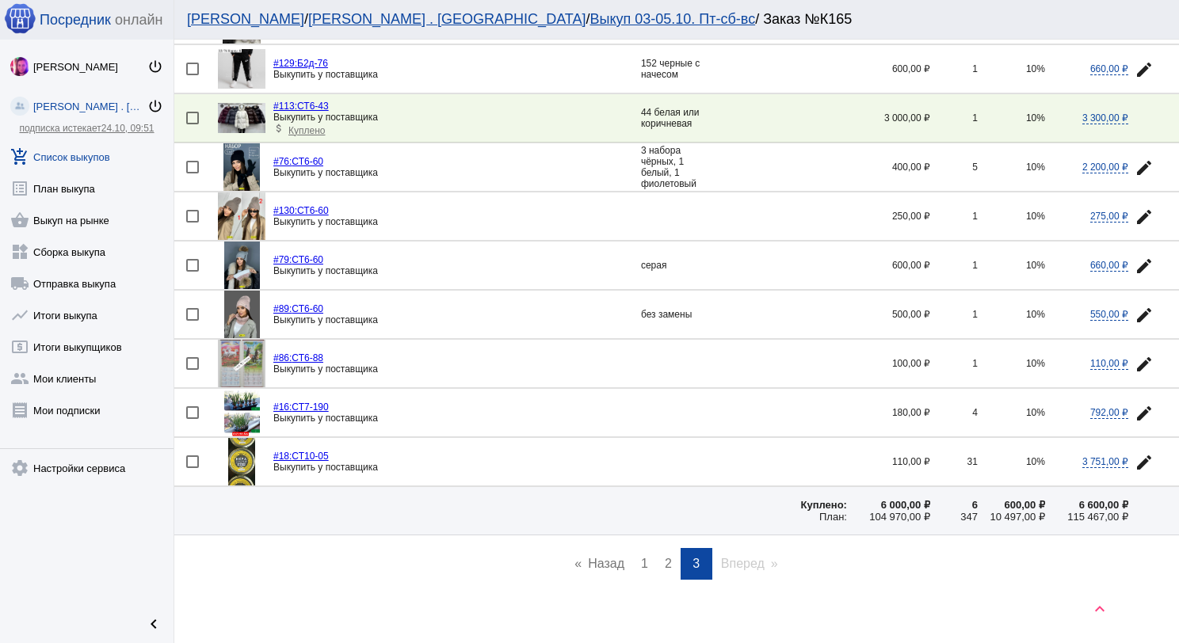
click at [658, 551] on link "page 2" at bounding box center [668, 564] width 23 height 32
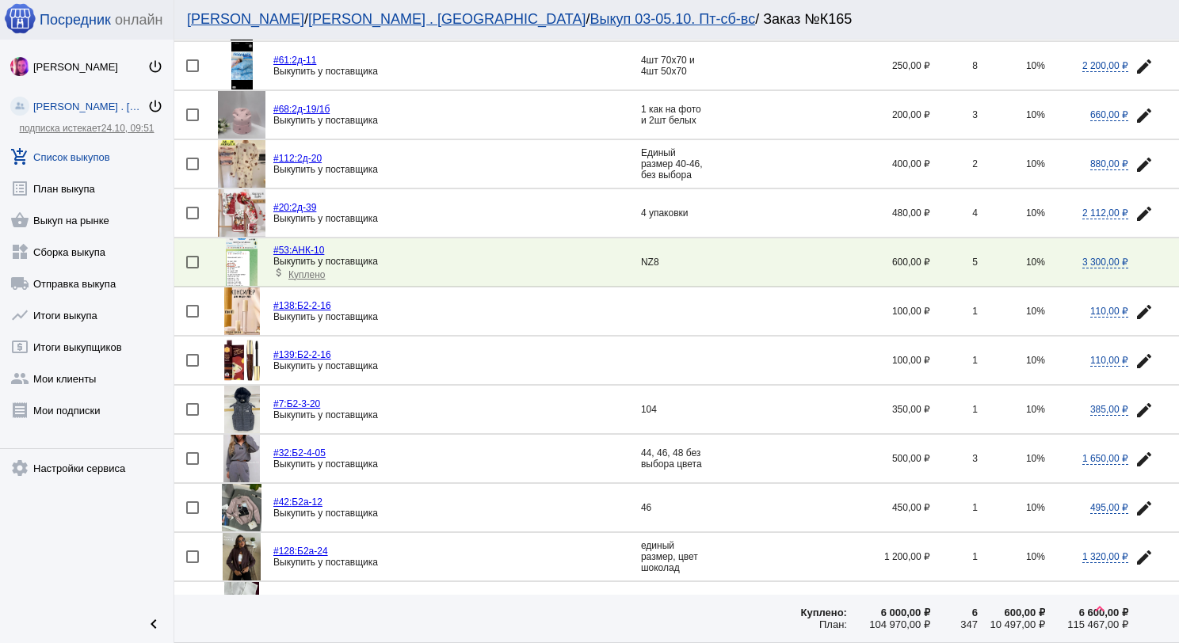
scroll to position [1901, 0]
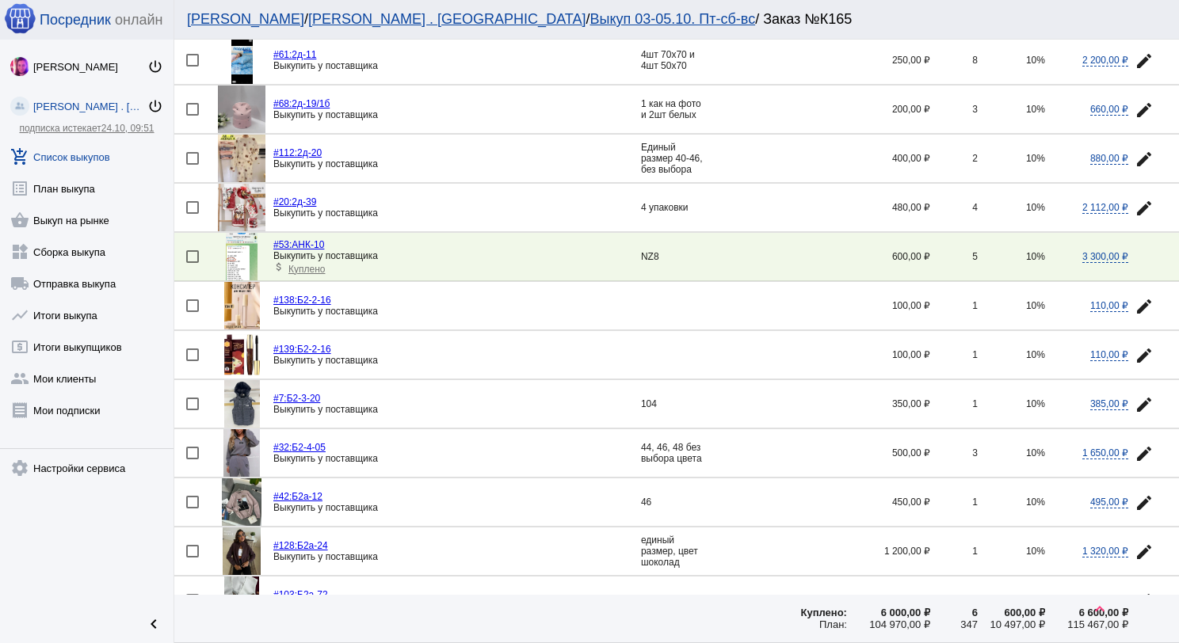
click at [236, 247] on img at bounding box center [242, 257] width 32 height 48
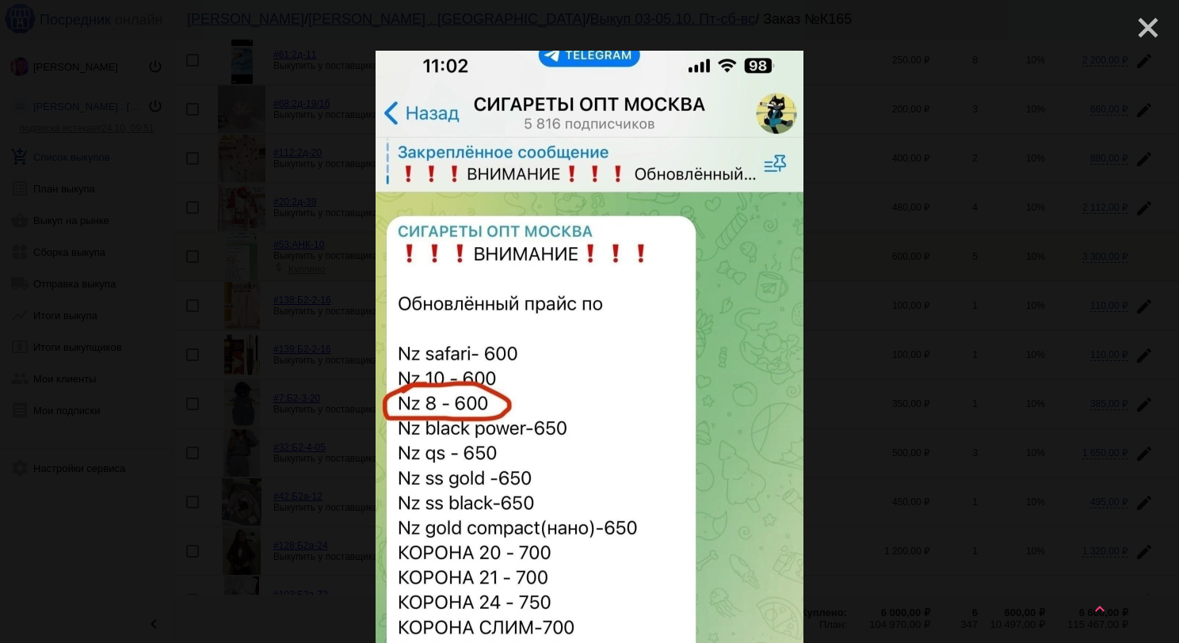
click at [1132, 31] on mat-icon "close" at bounding box center [1141, 21] width 19 height 19
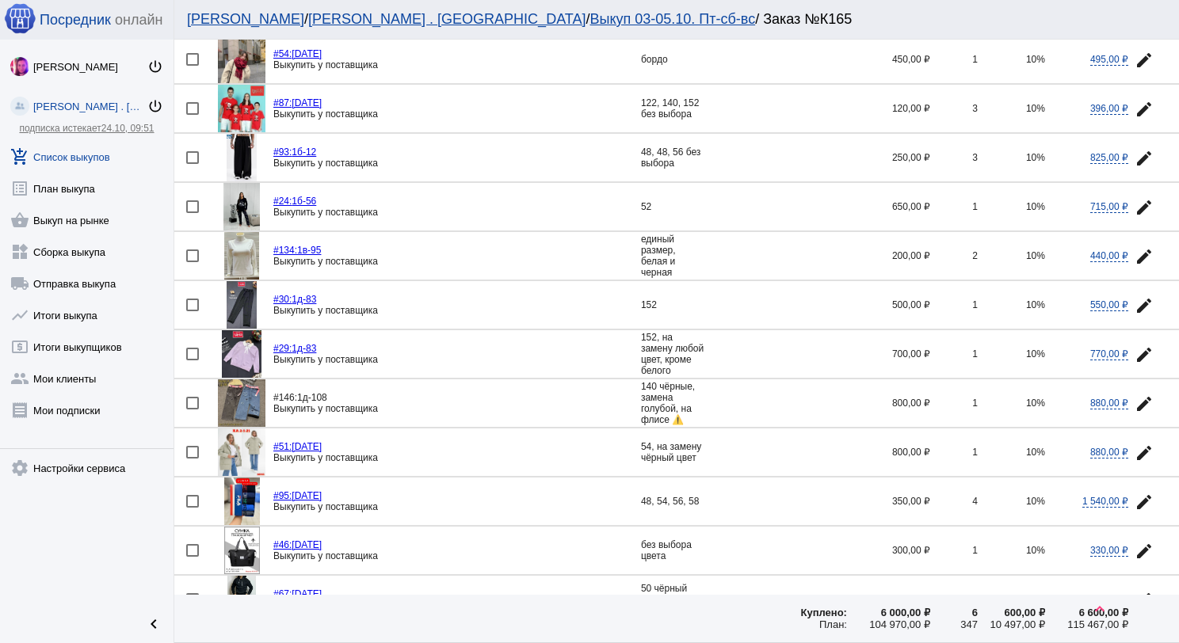
scroll to position [0, 0]
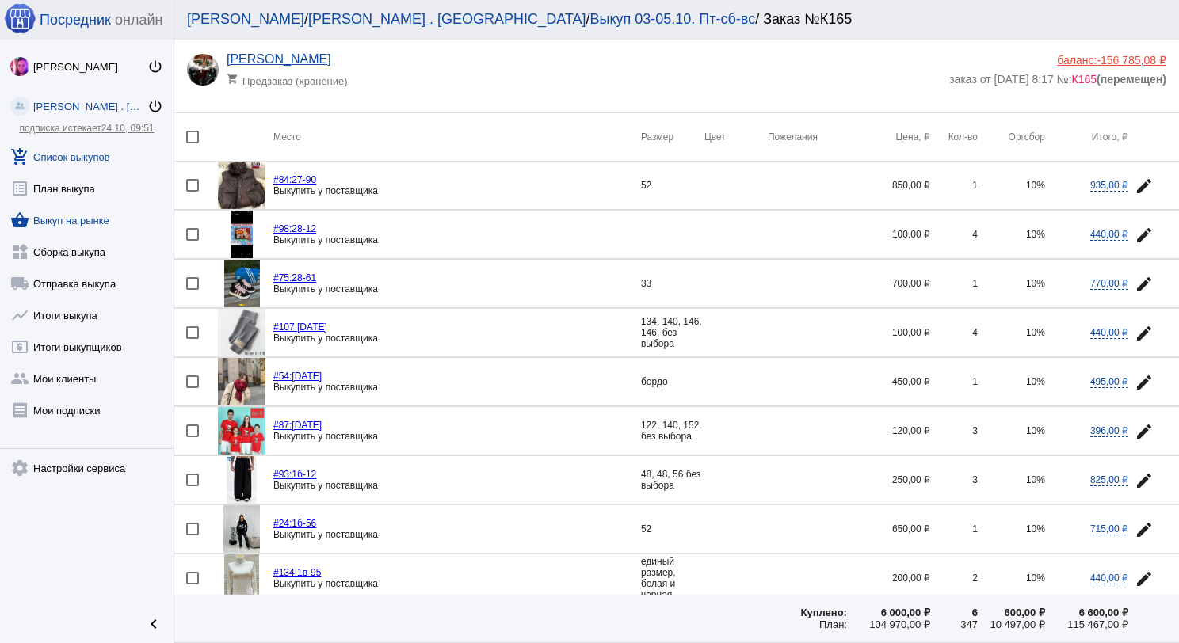
click at [94, 225] on link "shopping_basket Выкуп на рынке" at bounding box center [87, 217] width 174 height 32
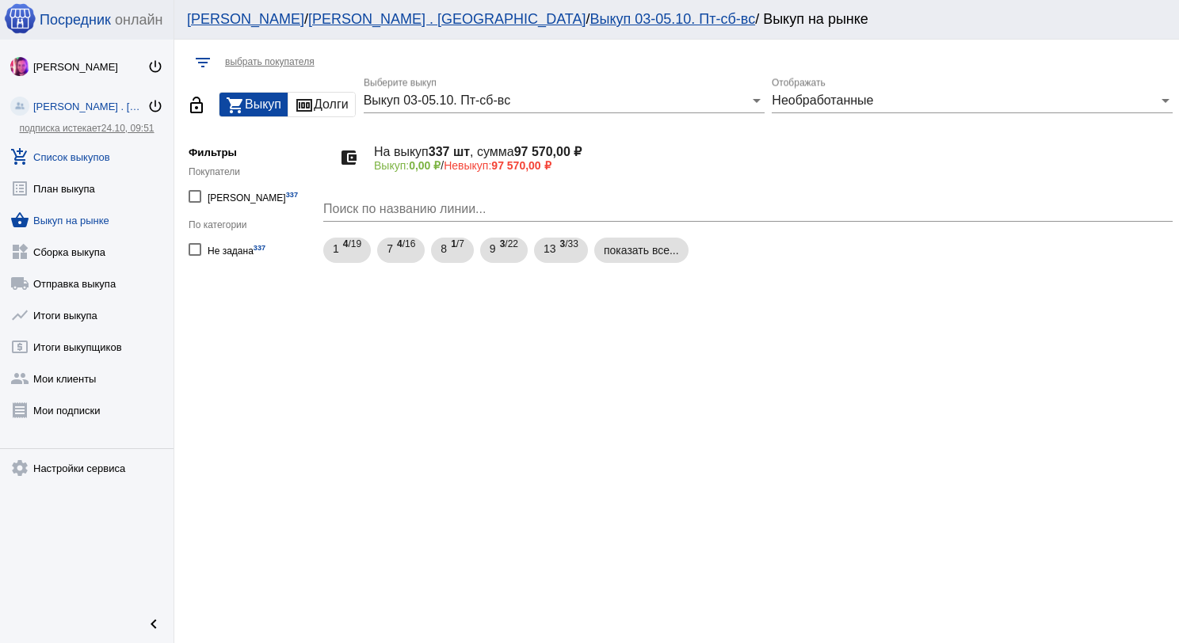
click at [63, 147] on link "add_shopping_cart Список выкупов" at bounding box center [87, 154] width 174 height 32
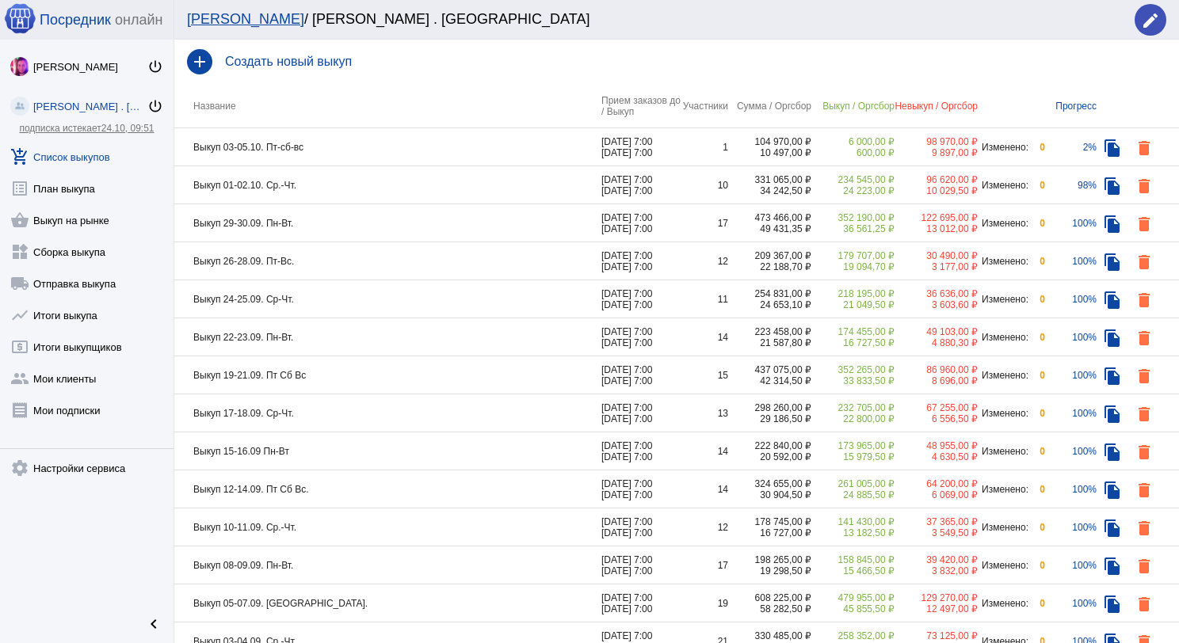
click at [457, 190] on td "Выкуп 01-02.10. Ср.-Чт." at bounding box center [387, 185] width 427 height 38
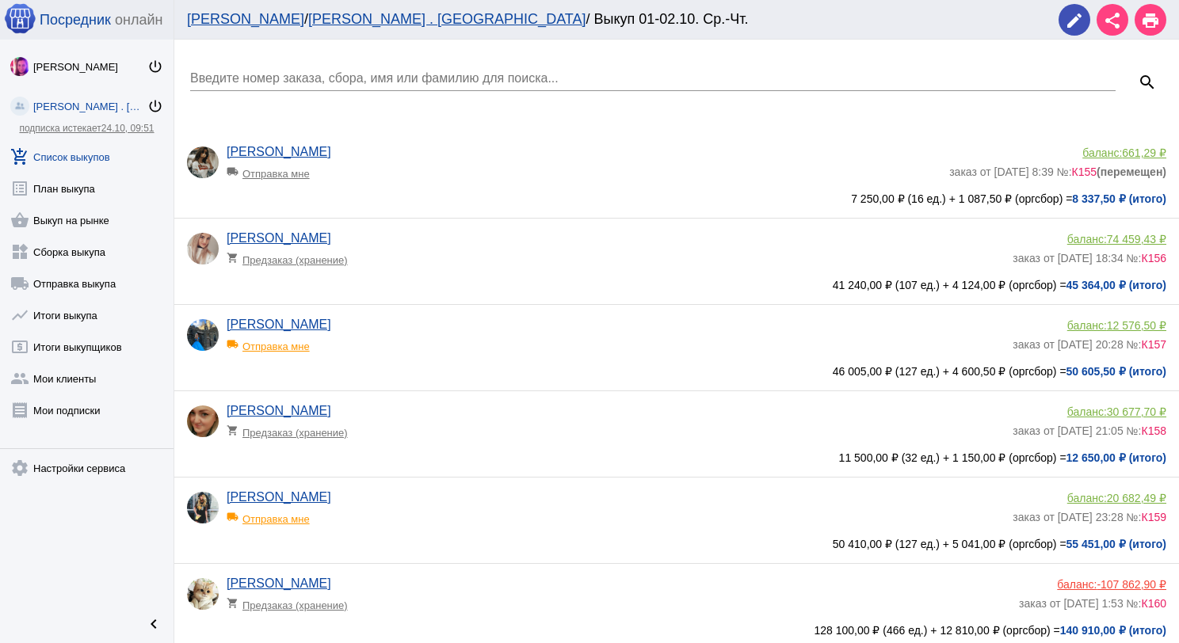
click at [451, 333] on app-delivery-type "local_shipping Отправка мне" at bounding box center [616, 342] width 778 height 21
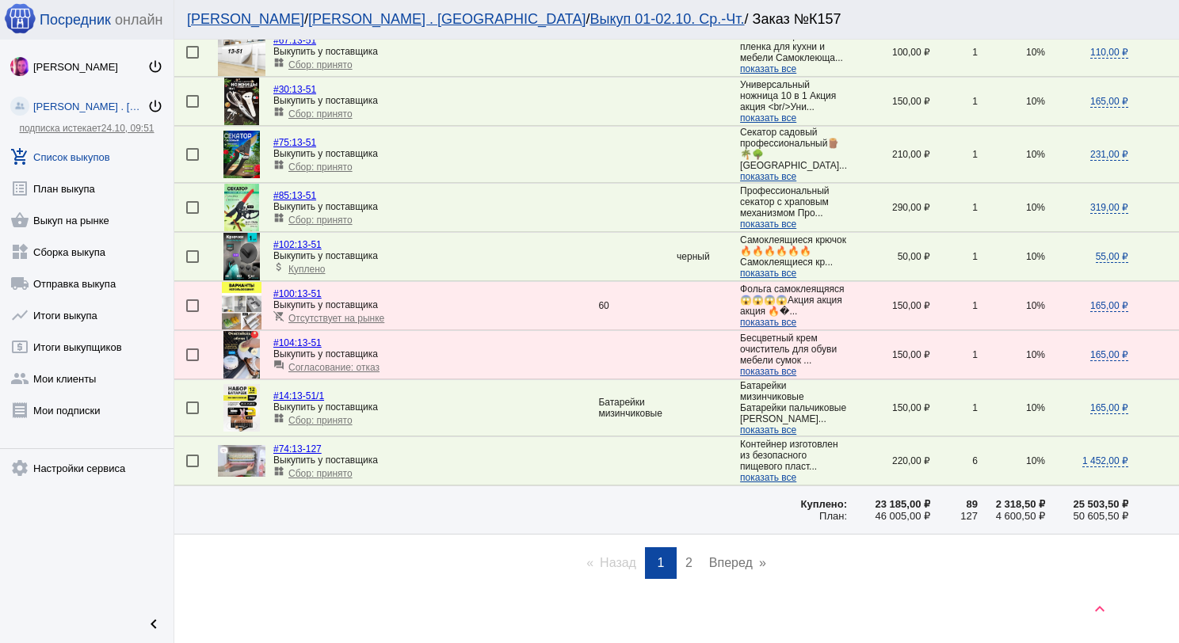
scroll to position [2275, 0]
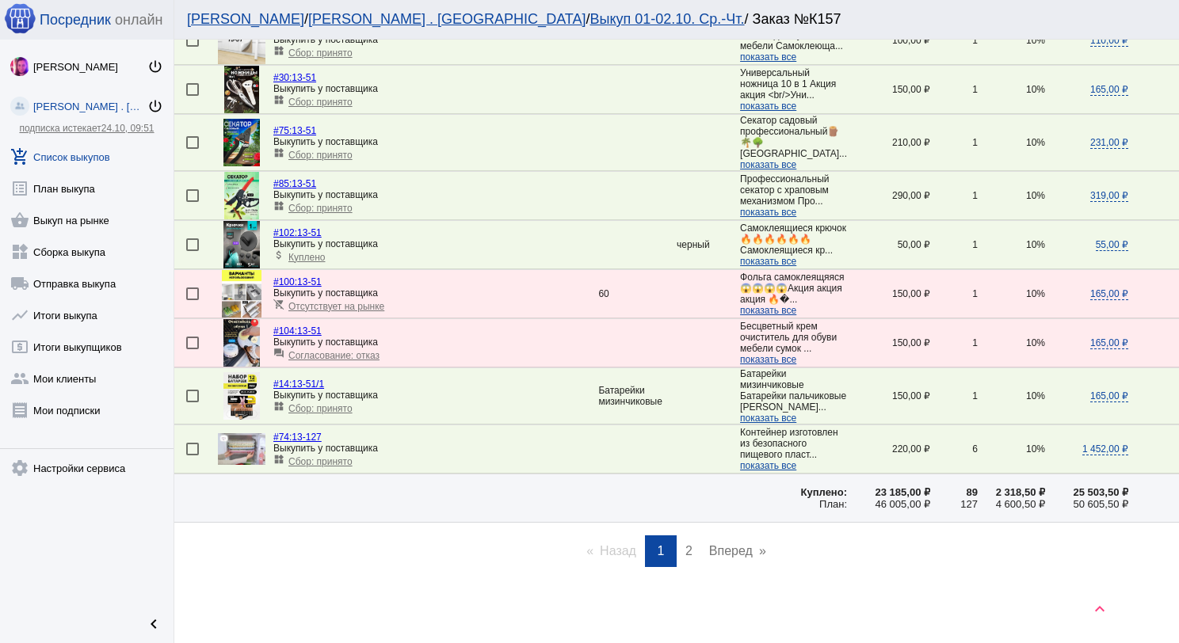
click at [685, 558] on span "2" at bounding box center [688, 550] width 7 height 13
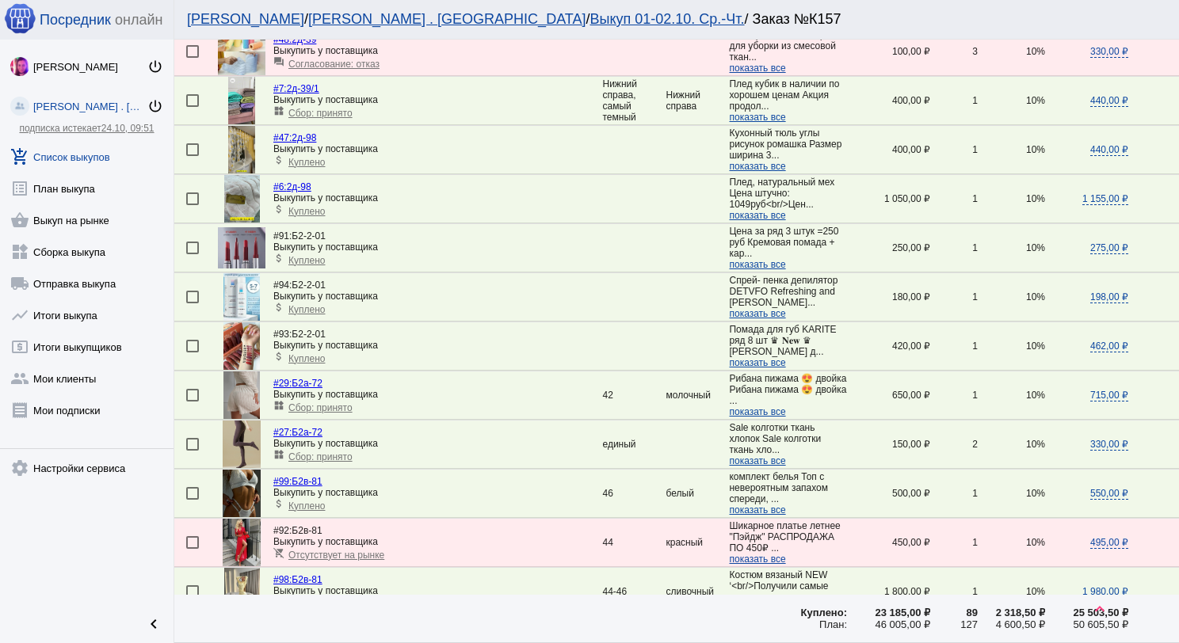
scroll to position [1737, 0]
